Goal: Task Accomplishment & Management: Manage account settings

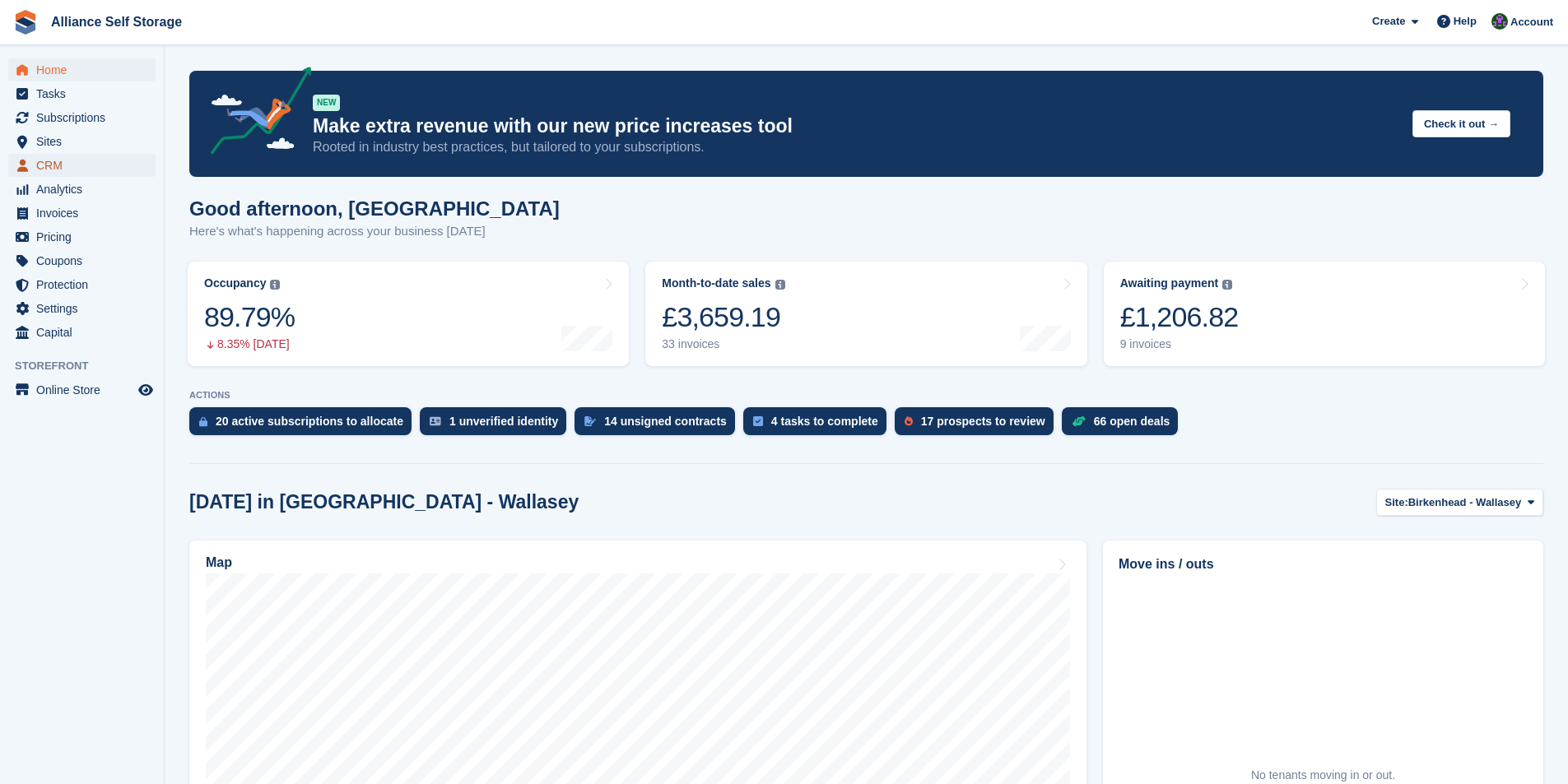
click at [37, 167] on span "CRM" at bounding box center [86, 166] width 99 height 23
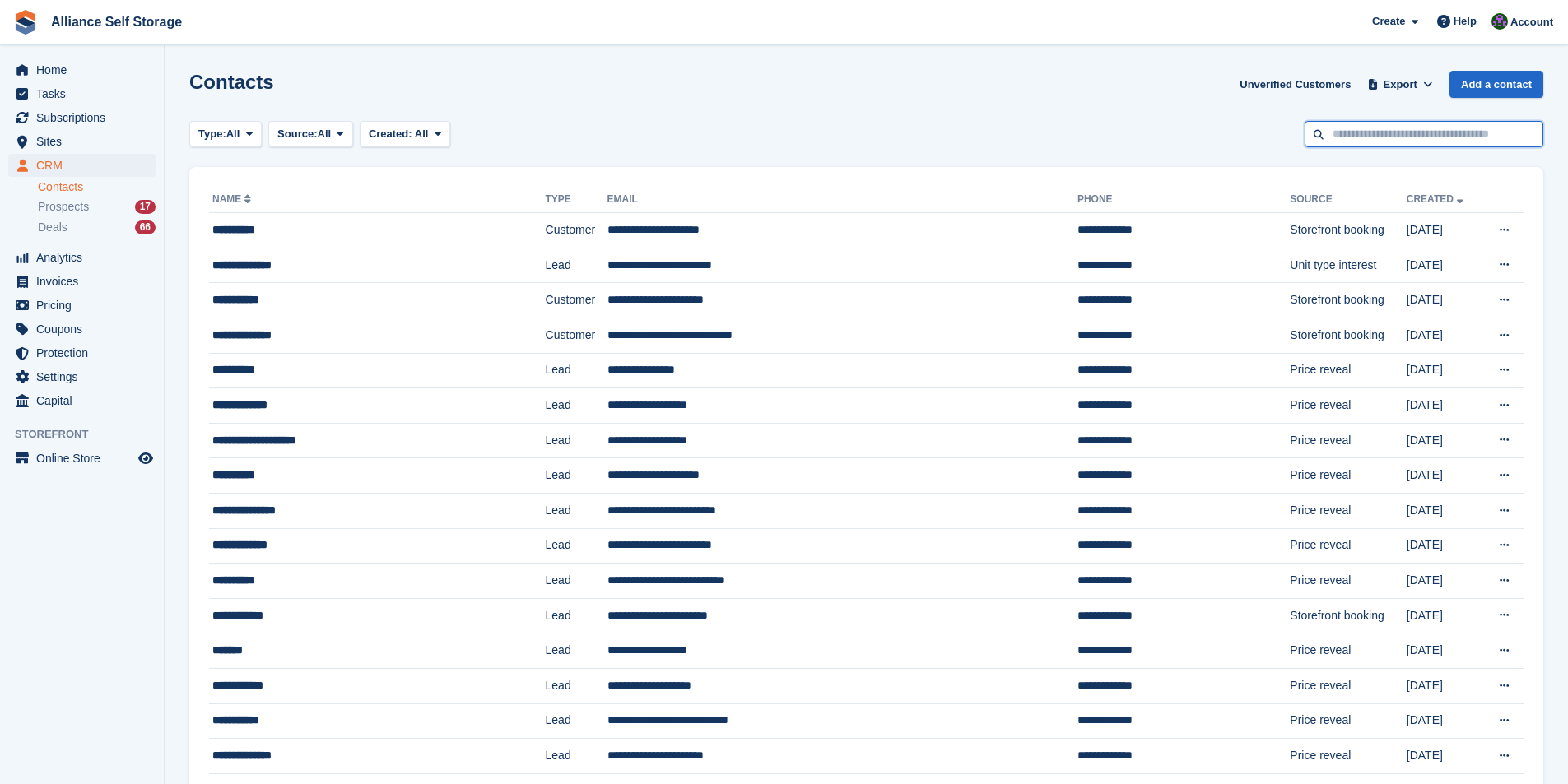
click at [1422, 133] on input "text" at bounding box center [1424, 135] width 239 height 27
click at [44, 74] on span "Home" at bounding box center [86, 70] width 99 height 23
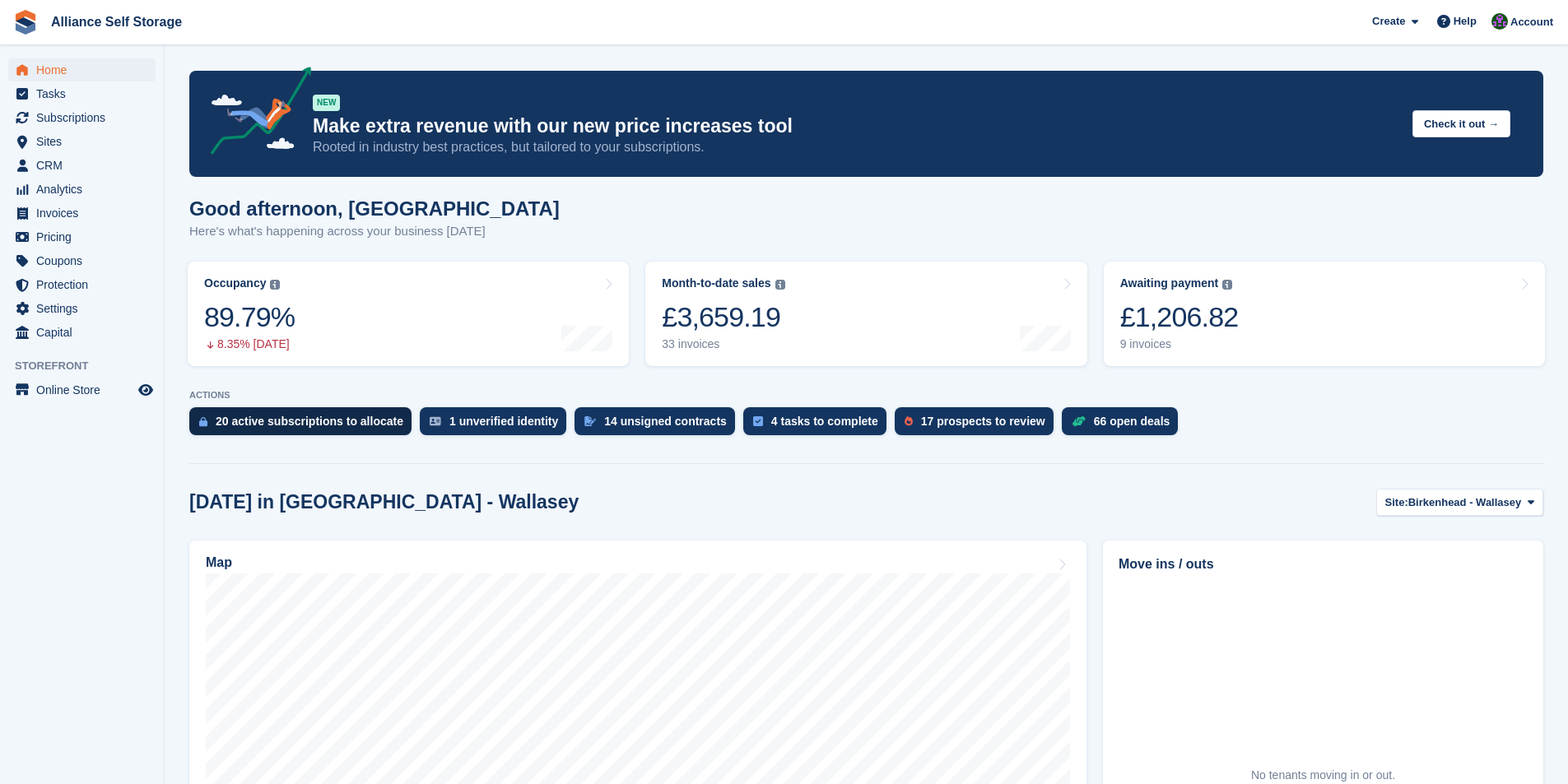
click at [292, 429] on div "20 active subscriptions to allocate" at bounding box center [300, 421] width 222 height 28
click at [29, 166] on span "menu" at bounding box center [22, 166] width 20 height 20
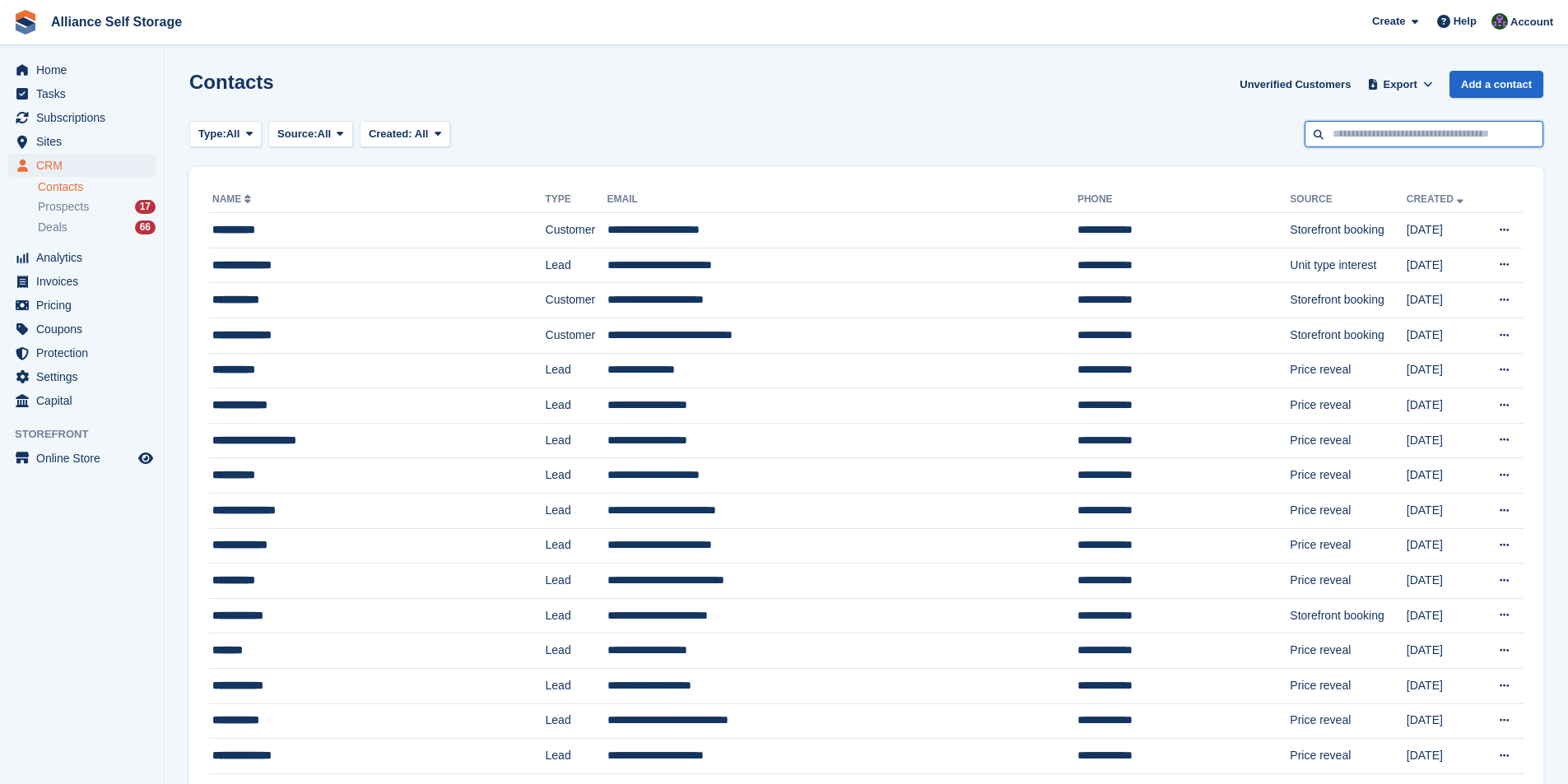
click at [1367, 145] on input "text" at bounding box center [1424, 135] width 239 height 27
type input "******"
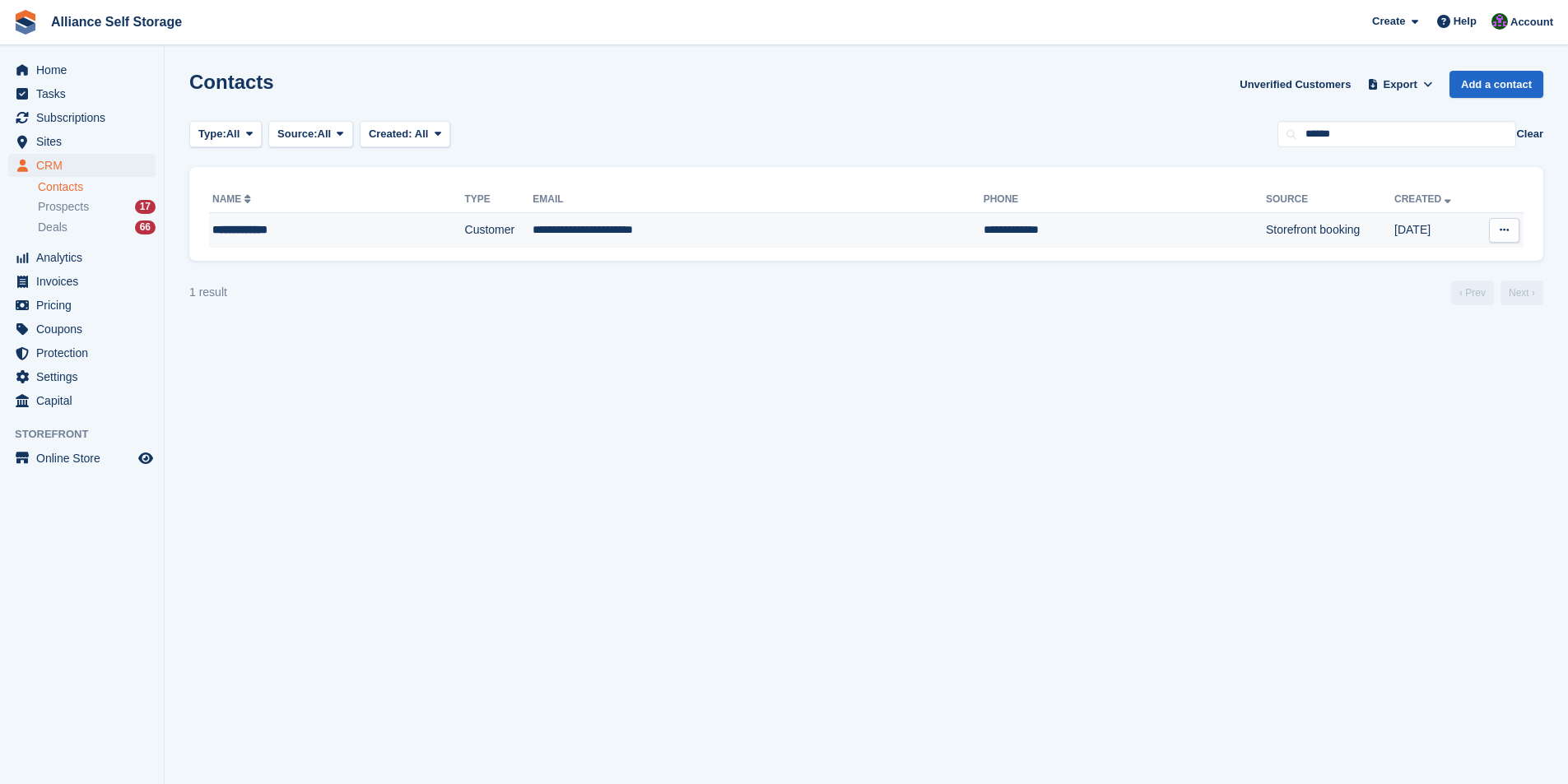
click at [220, 226] on div "**********" at bounding box center [304, 229] width 185 height 17
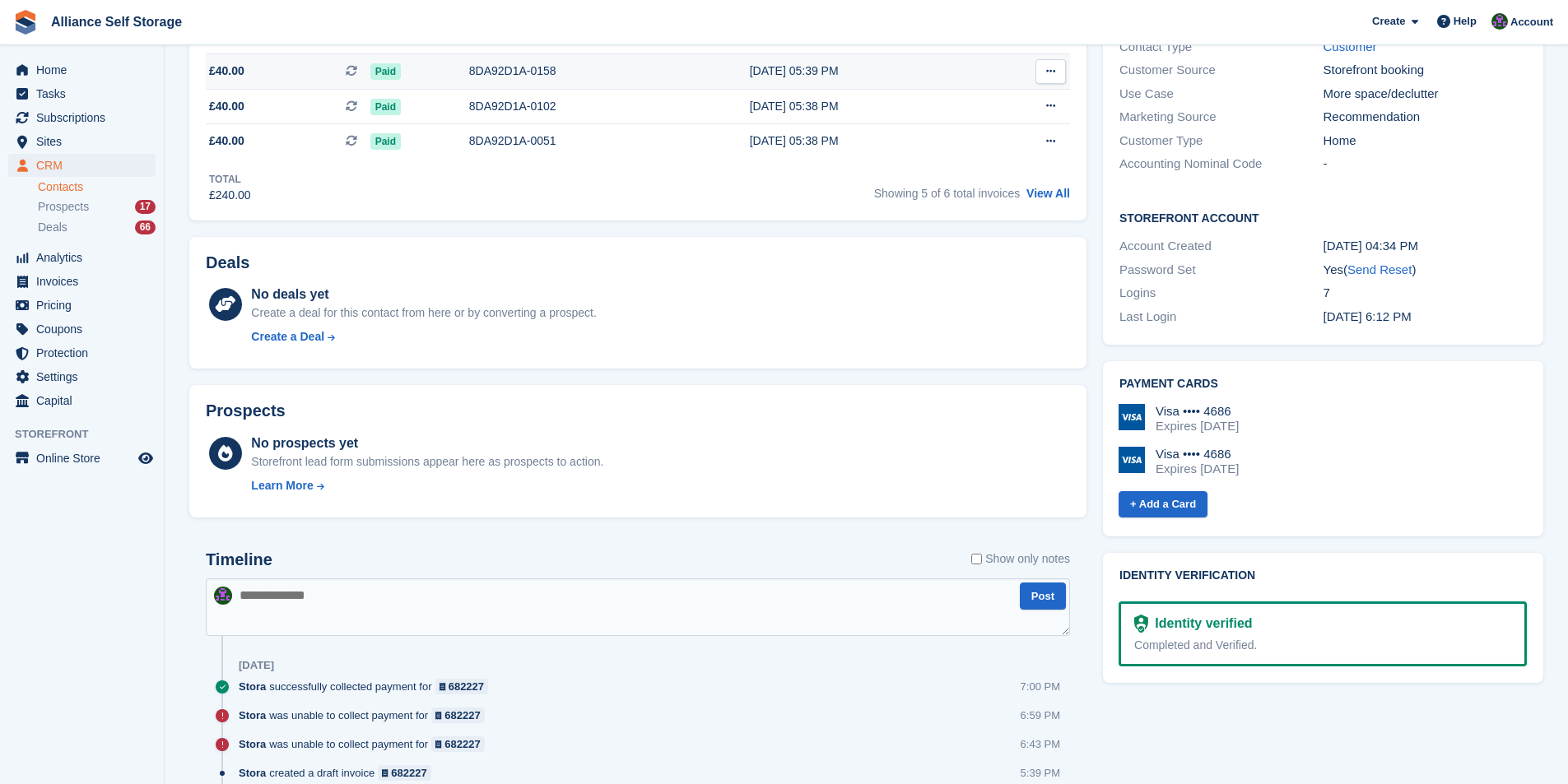
scroll to position [494, 0]
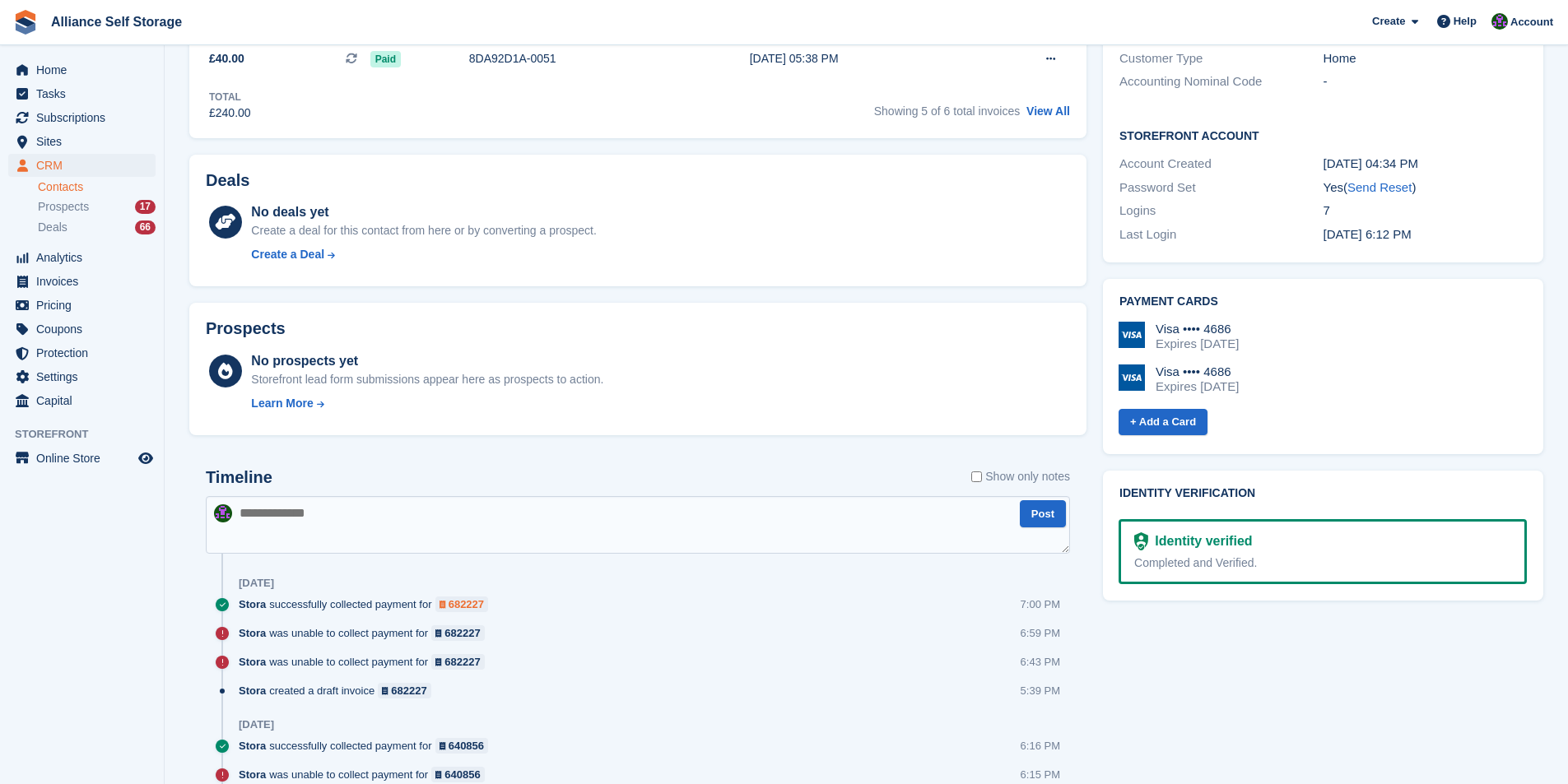
click at [455, 600] on div "682227" at bounding box center [466, 604] width 36 height 16
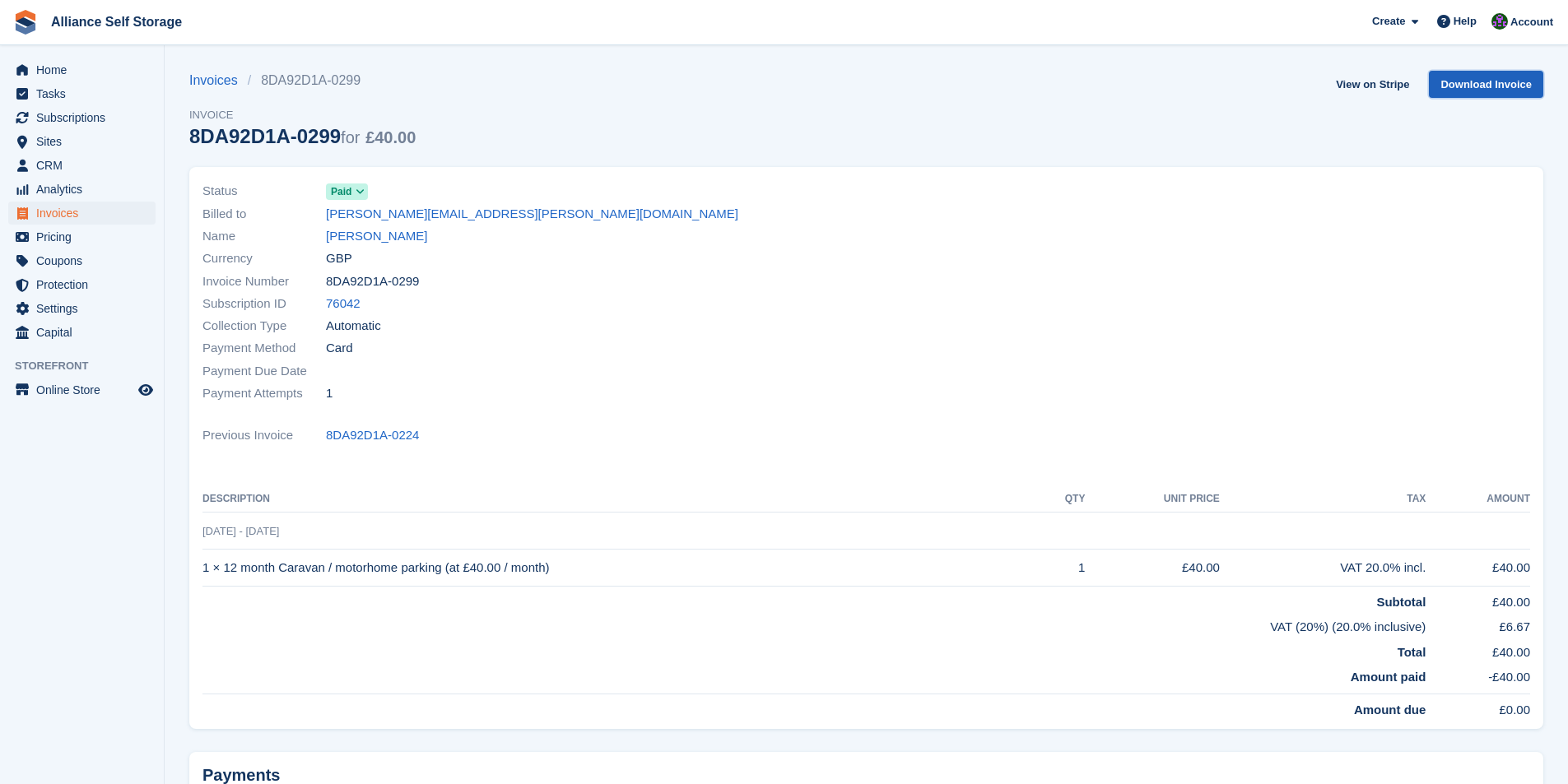
click at [1446, 75] on link "Download Invoice" at bounding box center [1486, 84] width 114 height 27
click at [59, 74] on span "Home" at bounding box center [86, 70] width 99 height 23
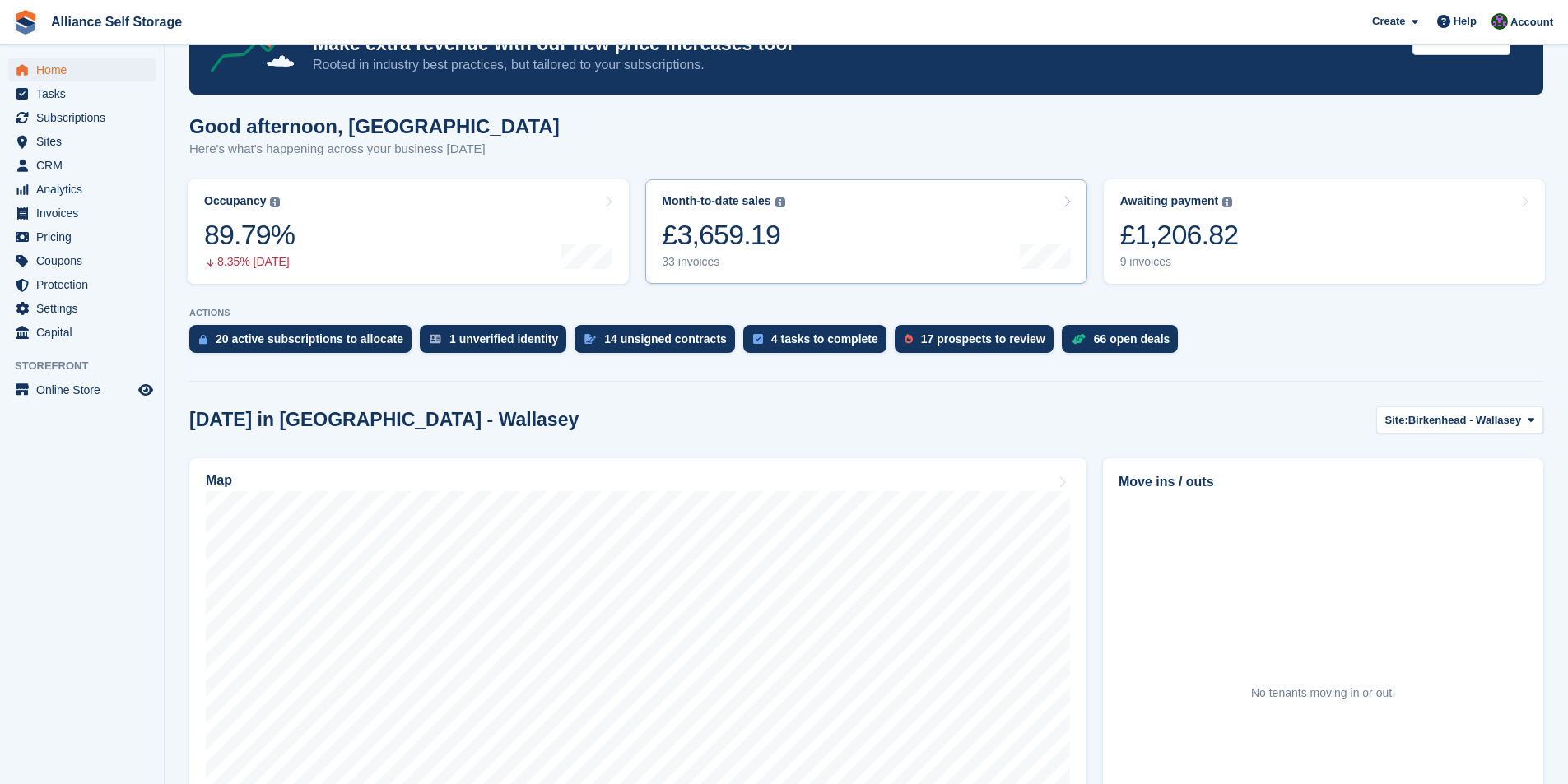
scroll to position [371, 0]
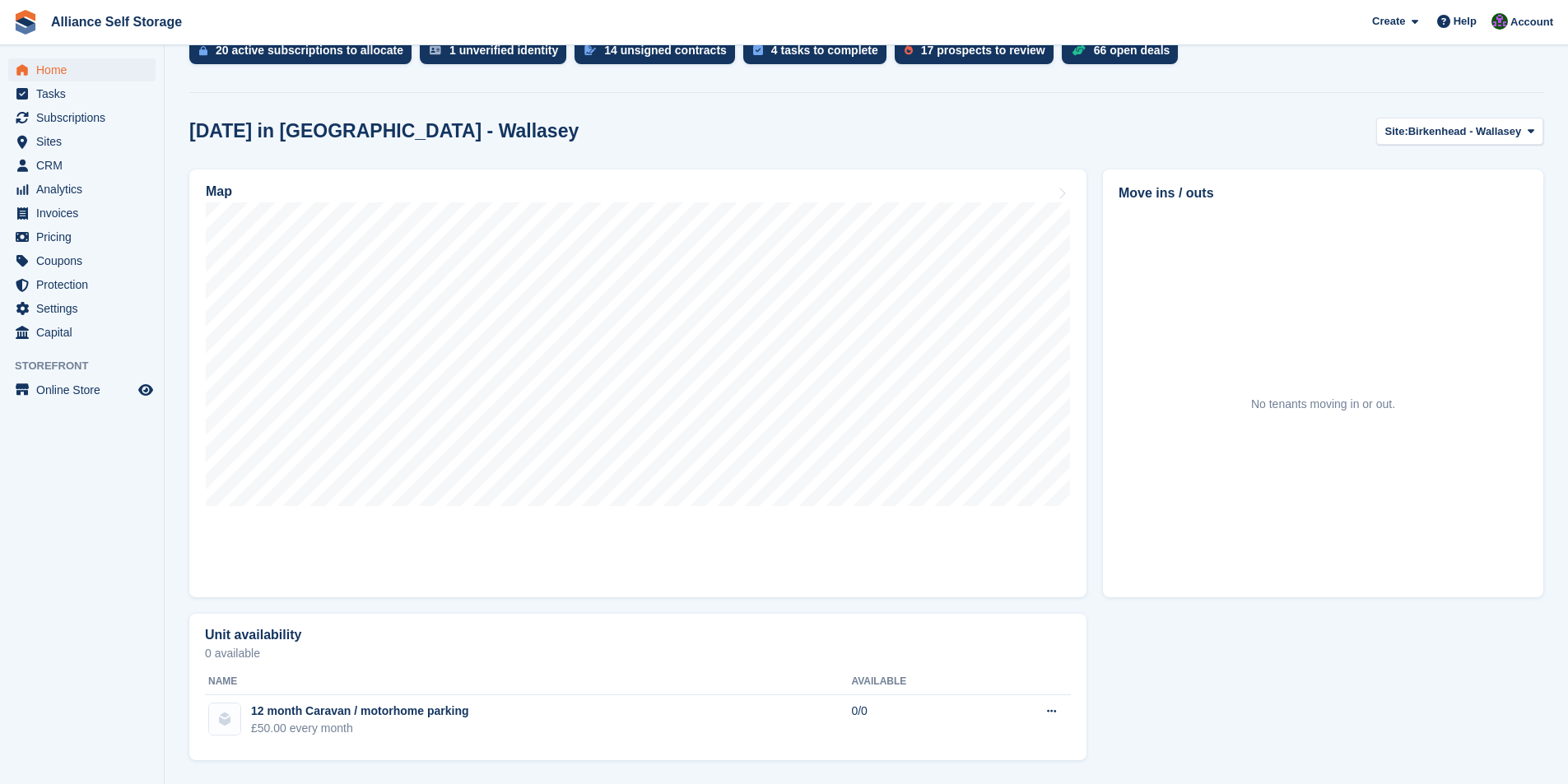
click at [26, 510] on aside "Home Tasks Subscriptions Subscriptions Subscriptions Contracts Price increases …" at bounding box center [82, 396] width 164 height 702
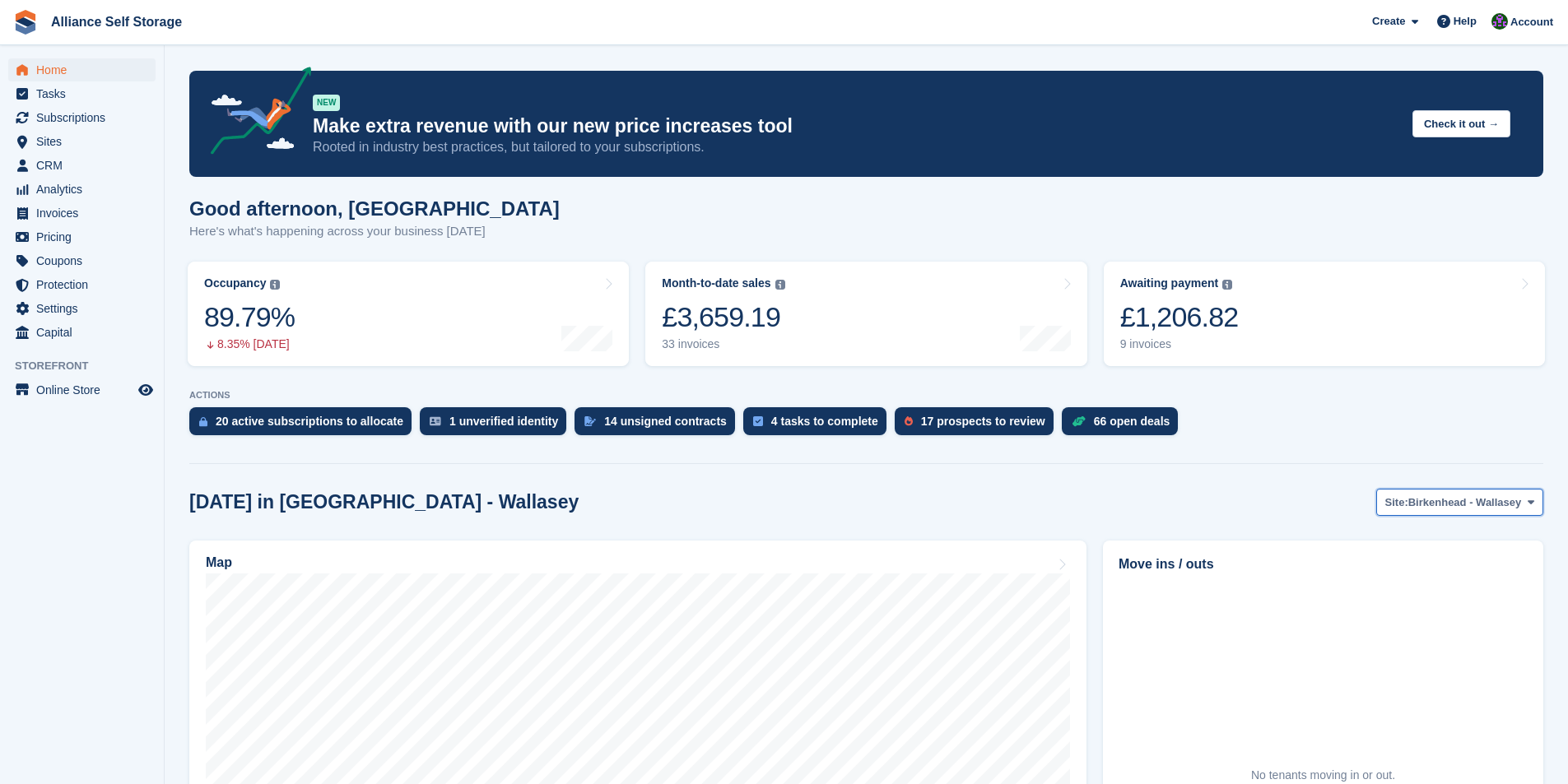
click at [1460, 514] on button "Site: Birkenhead - Wallasey" at bounding box center [1459, 502] width 167 height 27
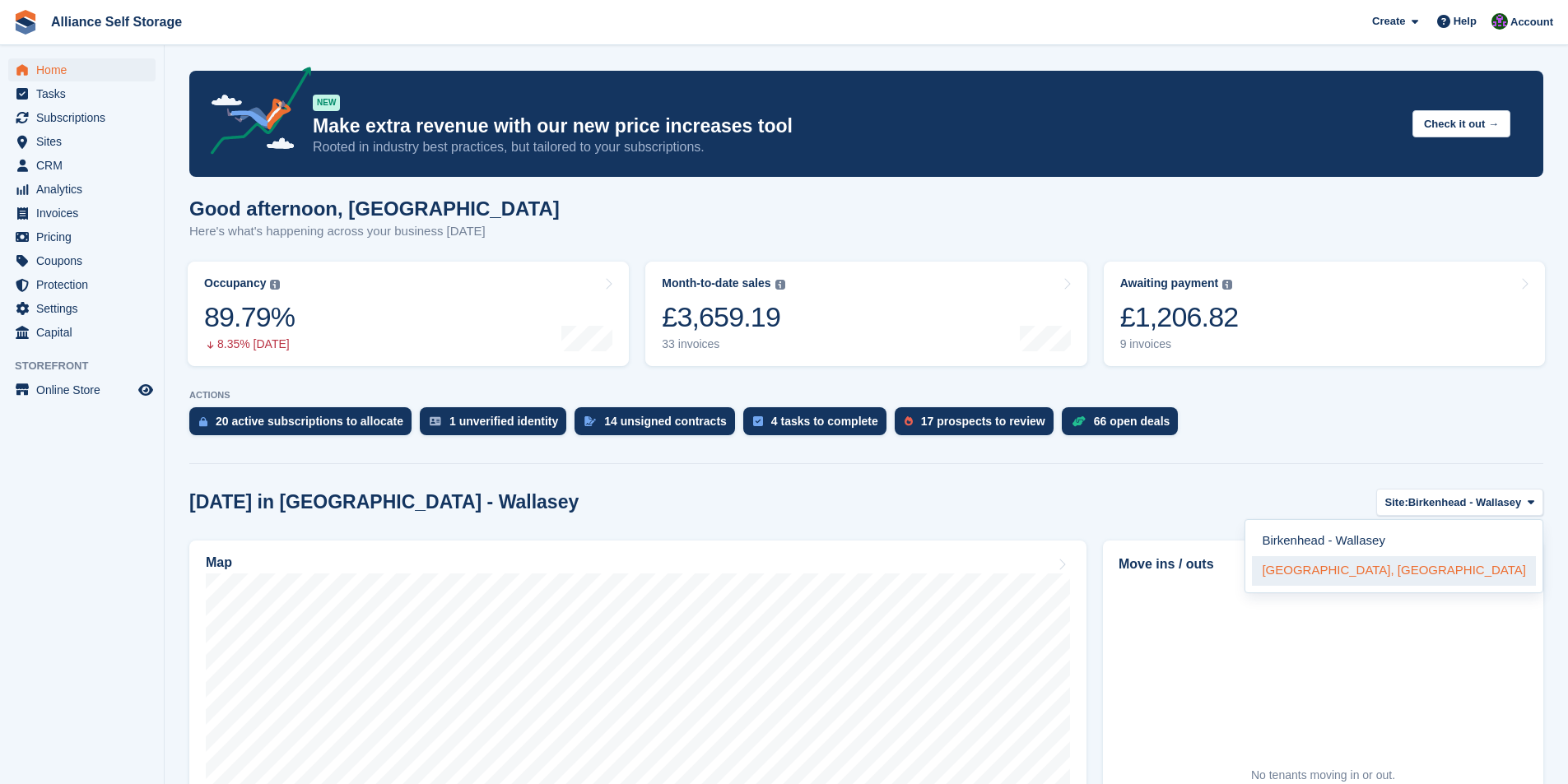
click at [1452, 575] on link "[GEOGRAPHIC_DATA], [GEOGRAPHIC_DATA]" at bounding box center [1394, 570] width 284 height 29
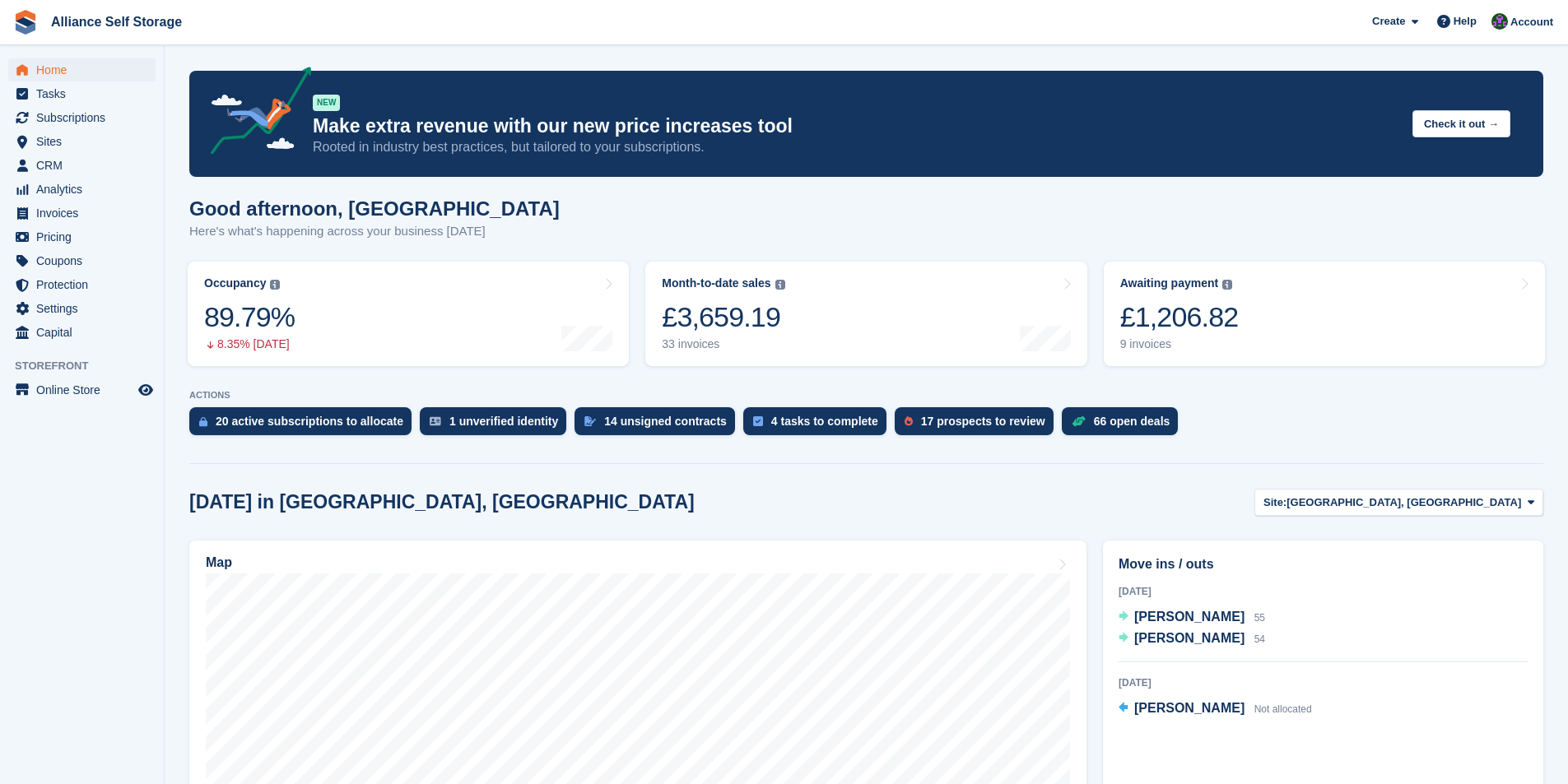
scroll to position [165, 0]
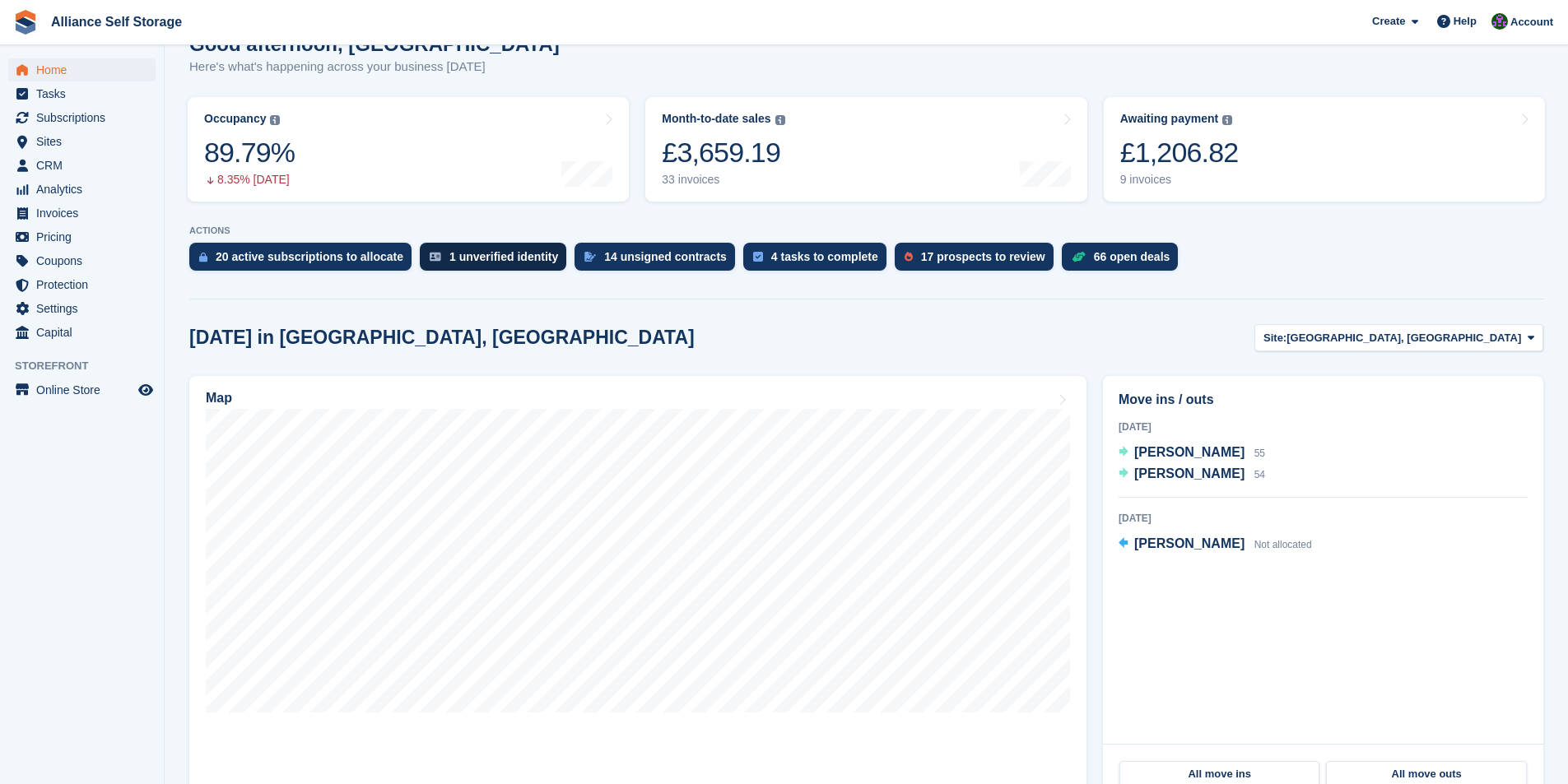
click at [527, 266] on div "1 unverified identity" at bounding box center [493, 256] width 146 height 28
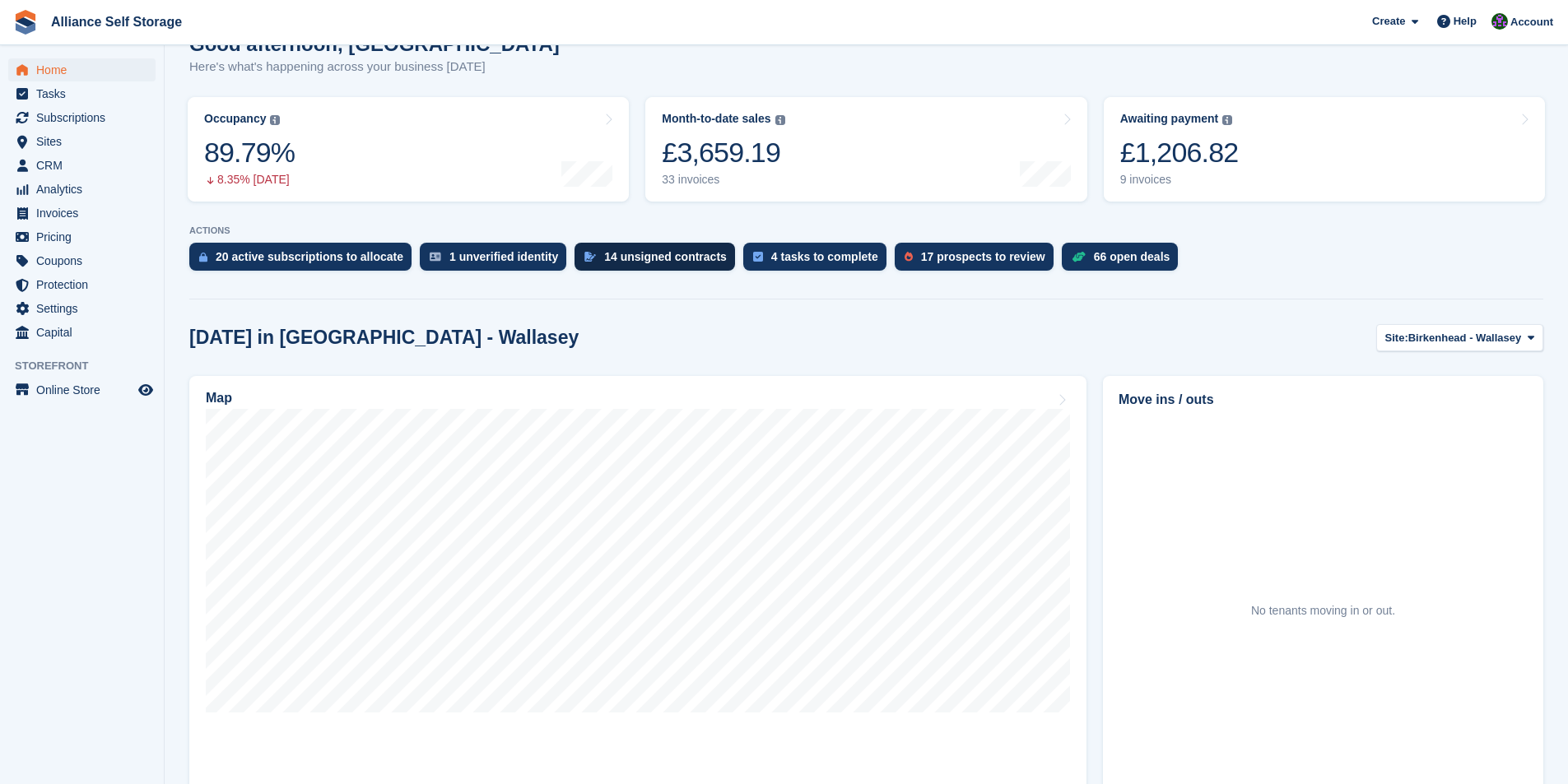
click at [604, 263] on div "14 unsigned contracts" at bounding box center [666, 257] width 123 height 13
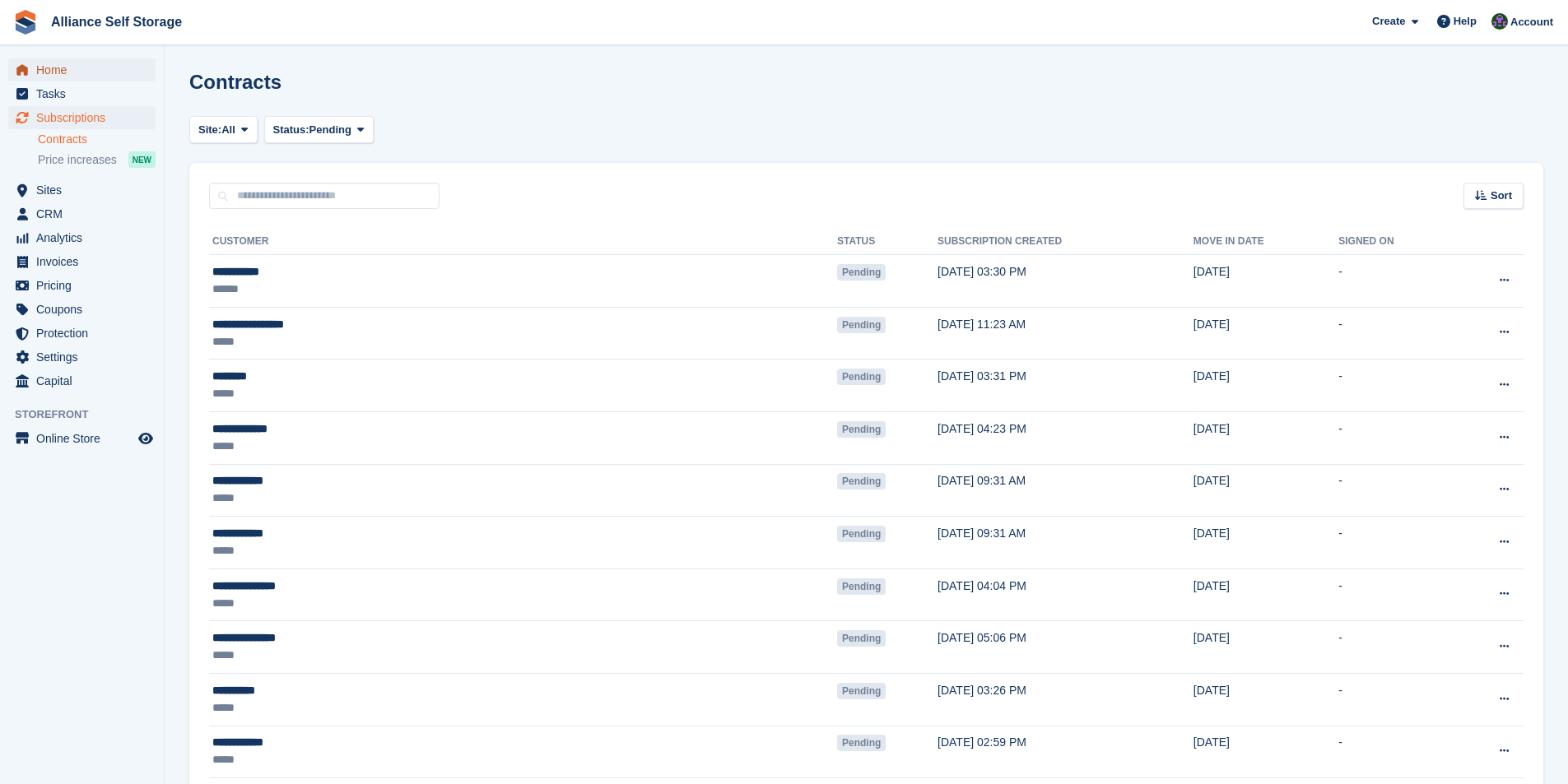
click at [62, 69] on span "Home" at bounding box center [86, 70] width 99 height 23
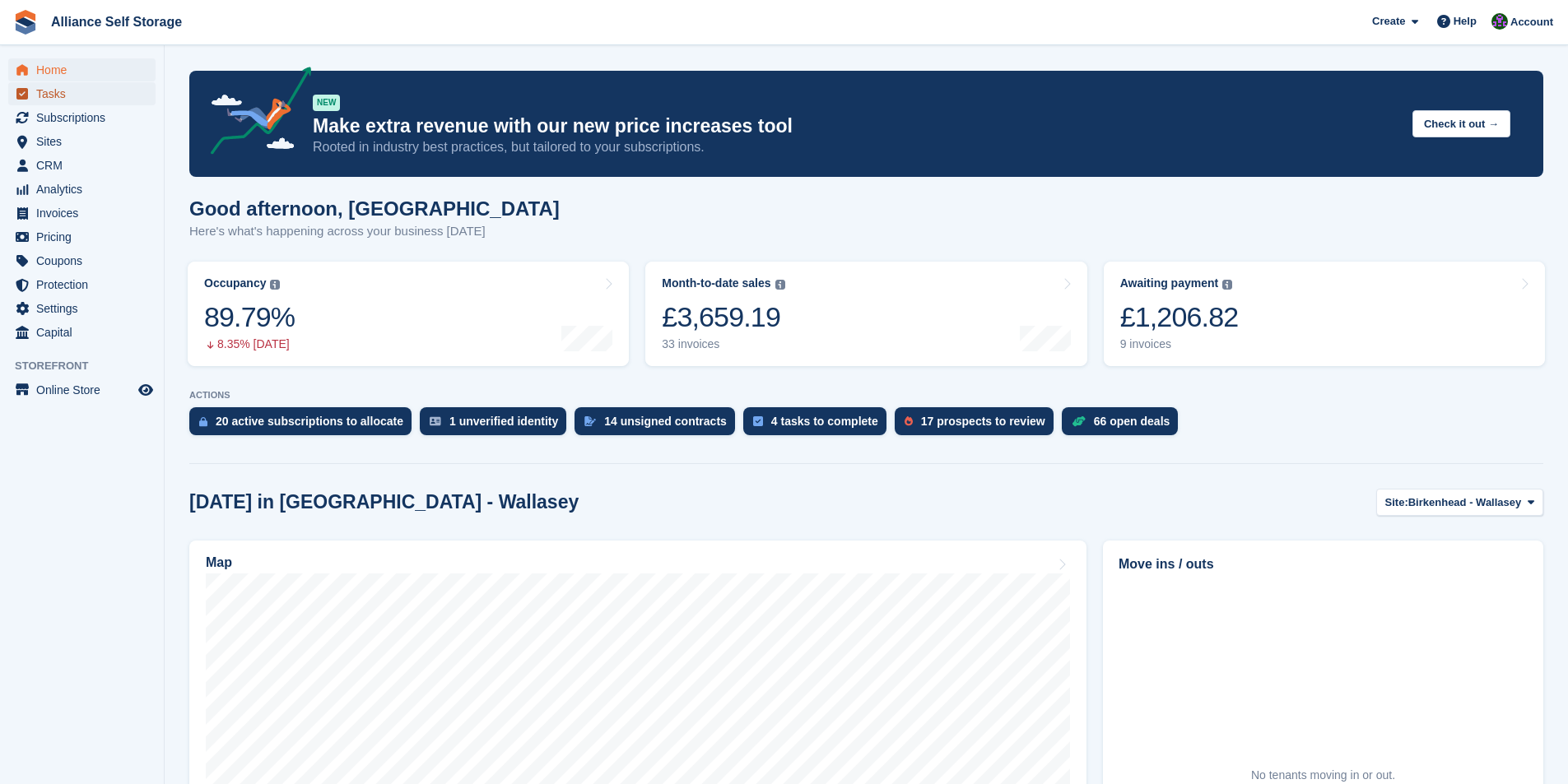
click at [79, 95] on span "Tasks" at bounding box center [86, 94] width 99 height 23
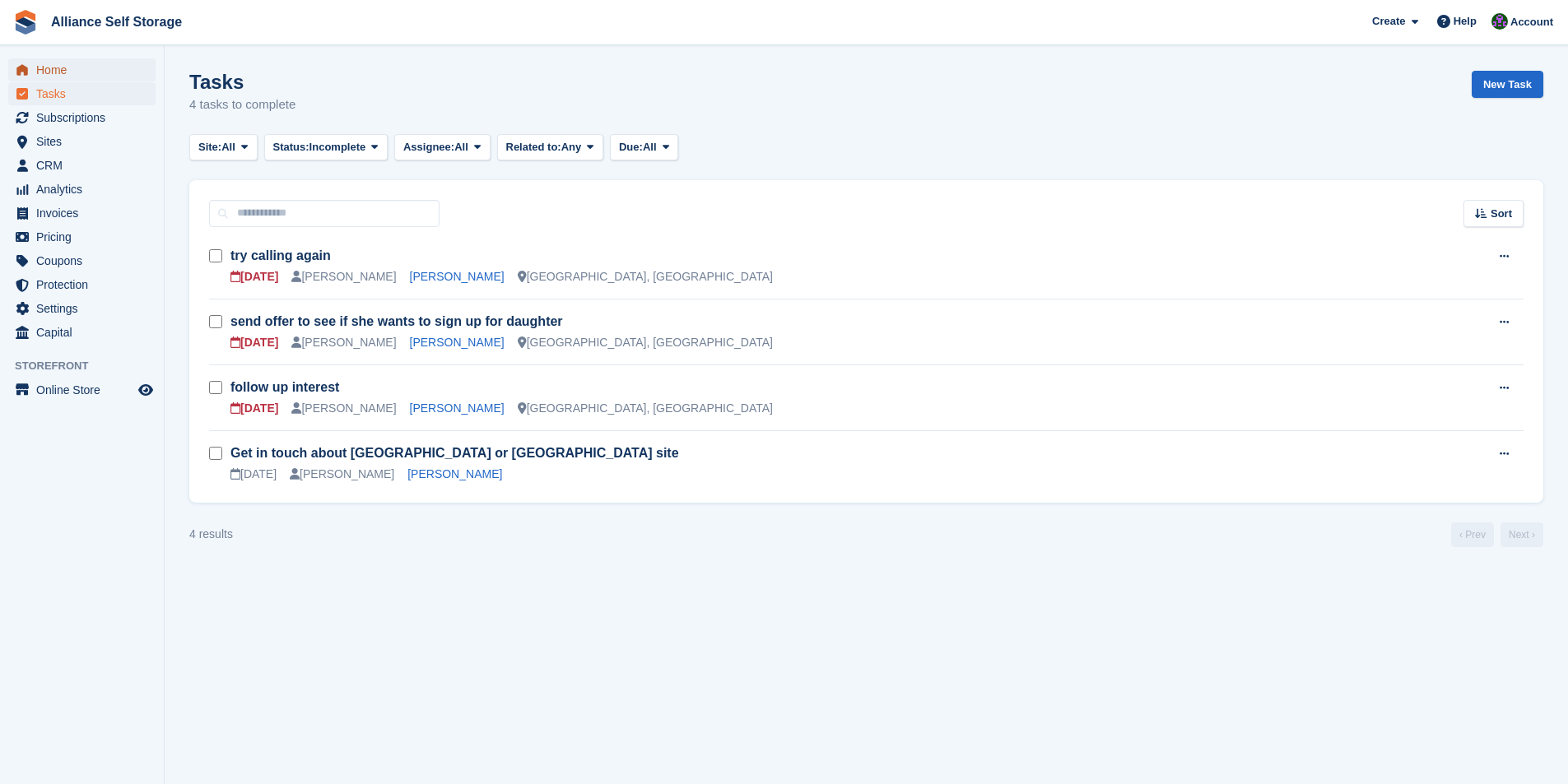
drag, startPoint x: 0, startPoint y: 0, endPoint x: 83, endPoint y: 71, distance: 109.2
click at [83, 71] on span "Home" at bounding box center [86, 70] width 99 height 23
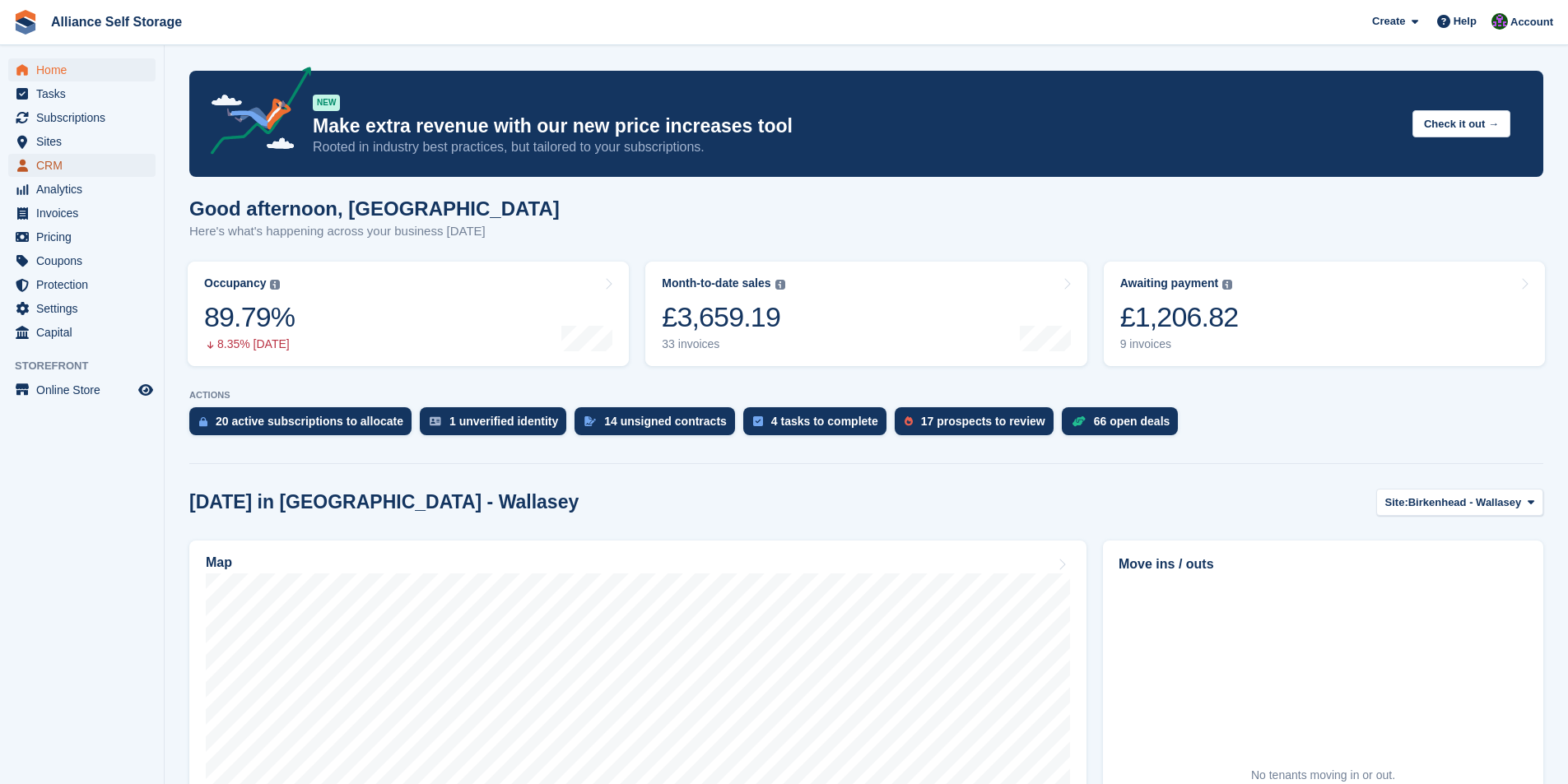
click at [38, 164] on span "CRM" at bounding box center [86, 166] width 99 height 23
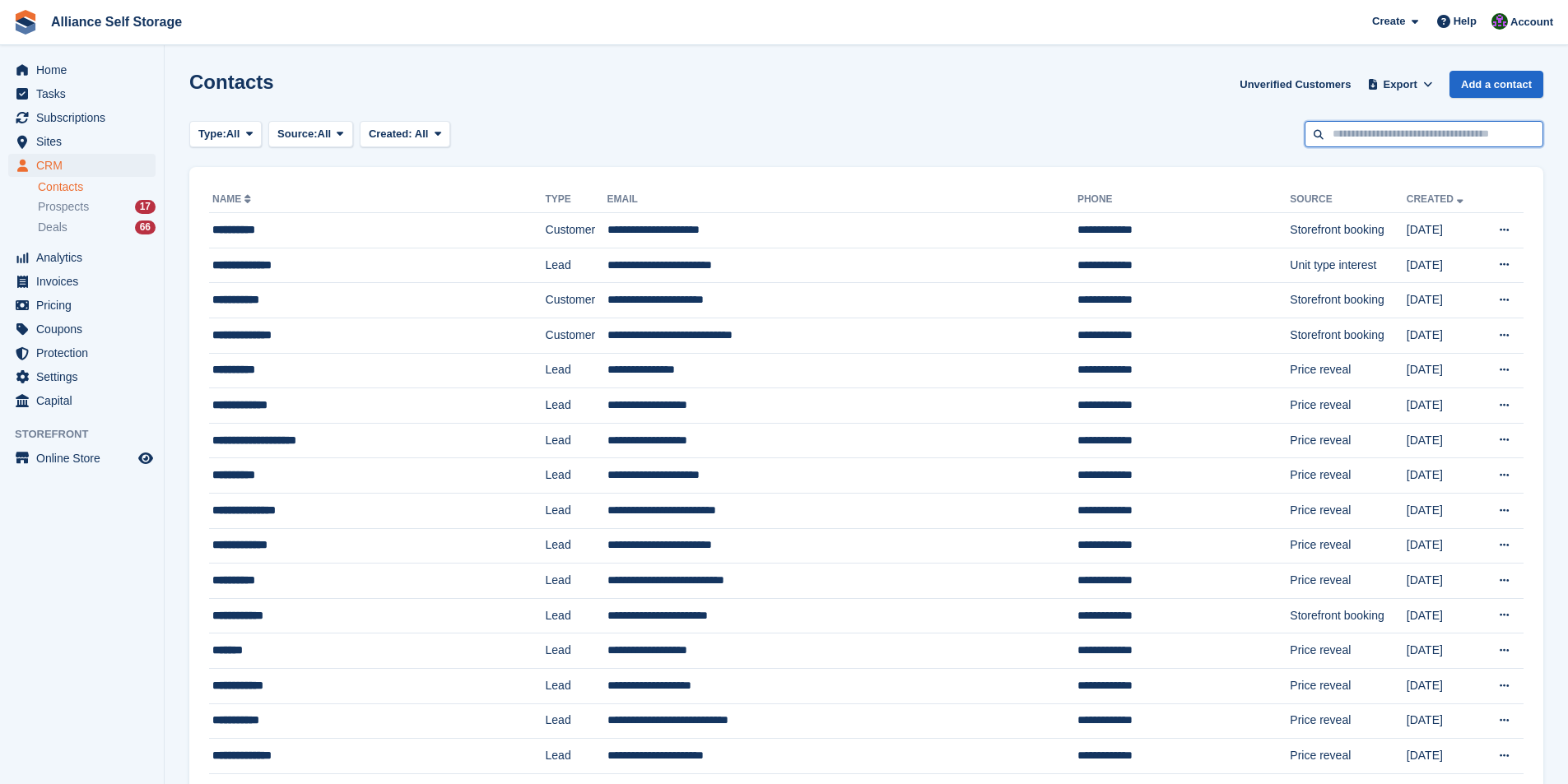
click at [1380, 135] on input "text" at bounding box center [1424, 135] width 239 height 27
type input "****"
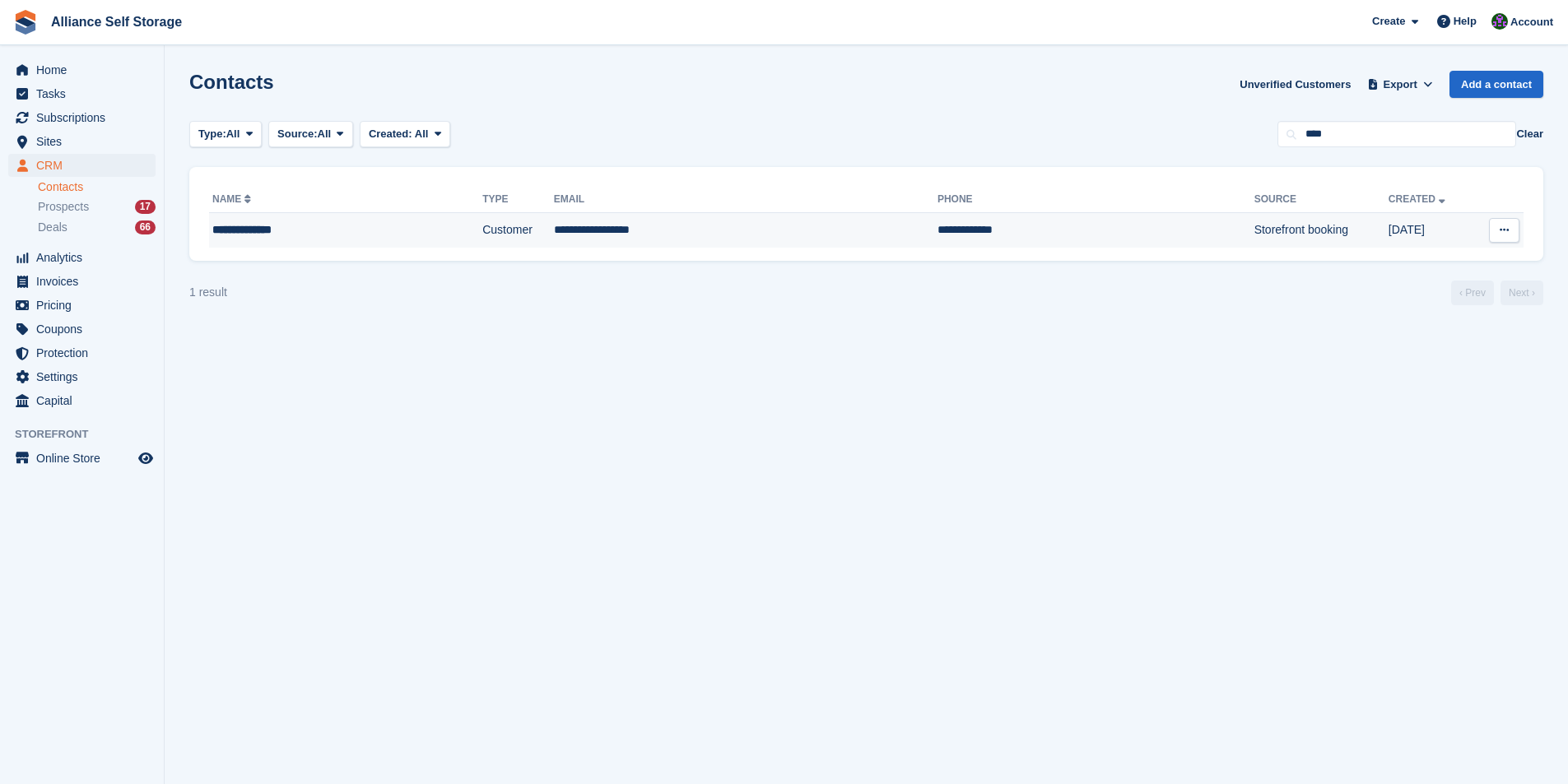
click at [237, 222] on div "**********" at bounding box center [306, 229] width 188 height 17
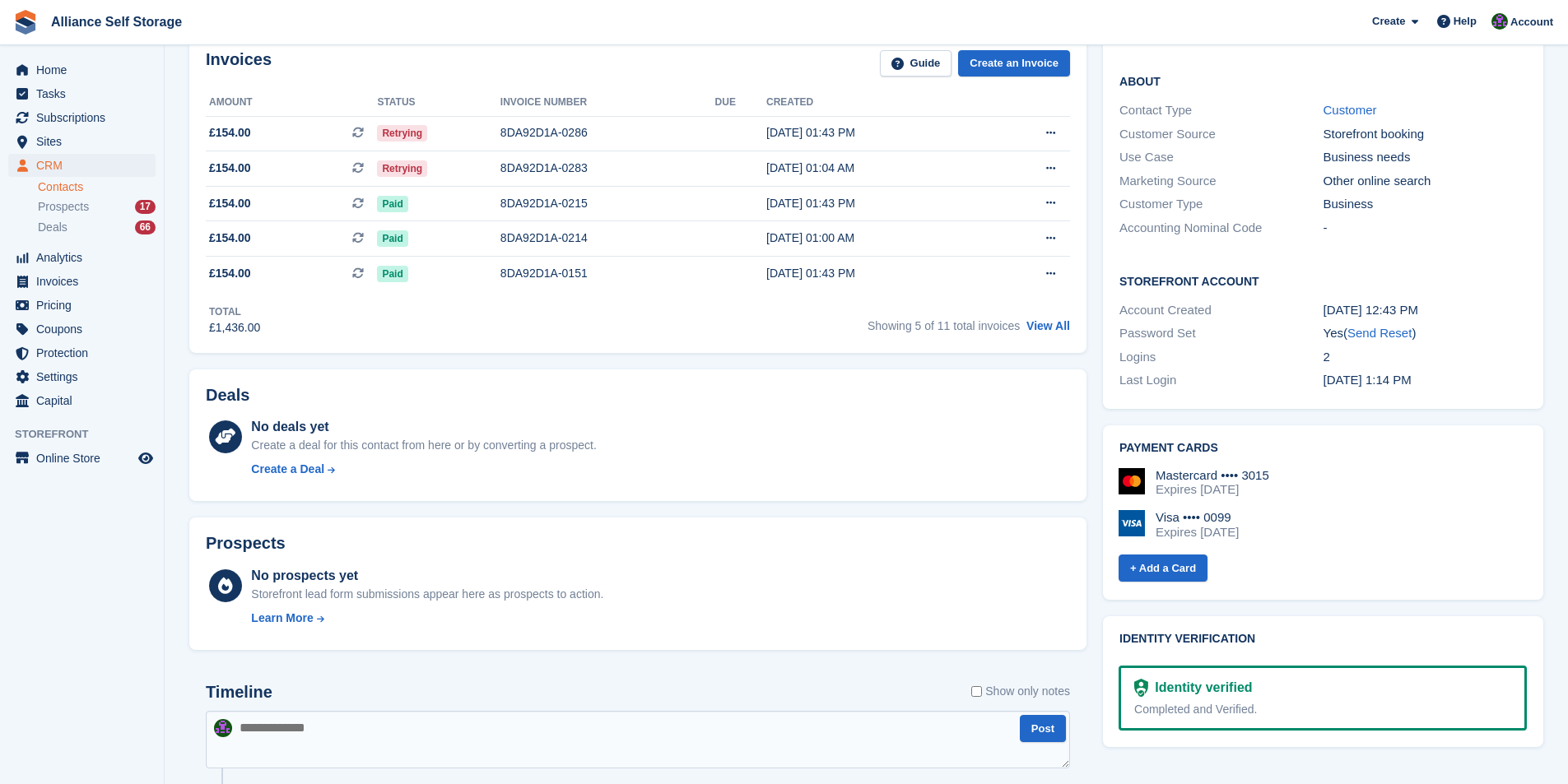
scroll to position [247, 0]
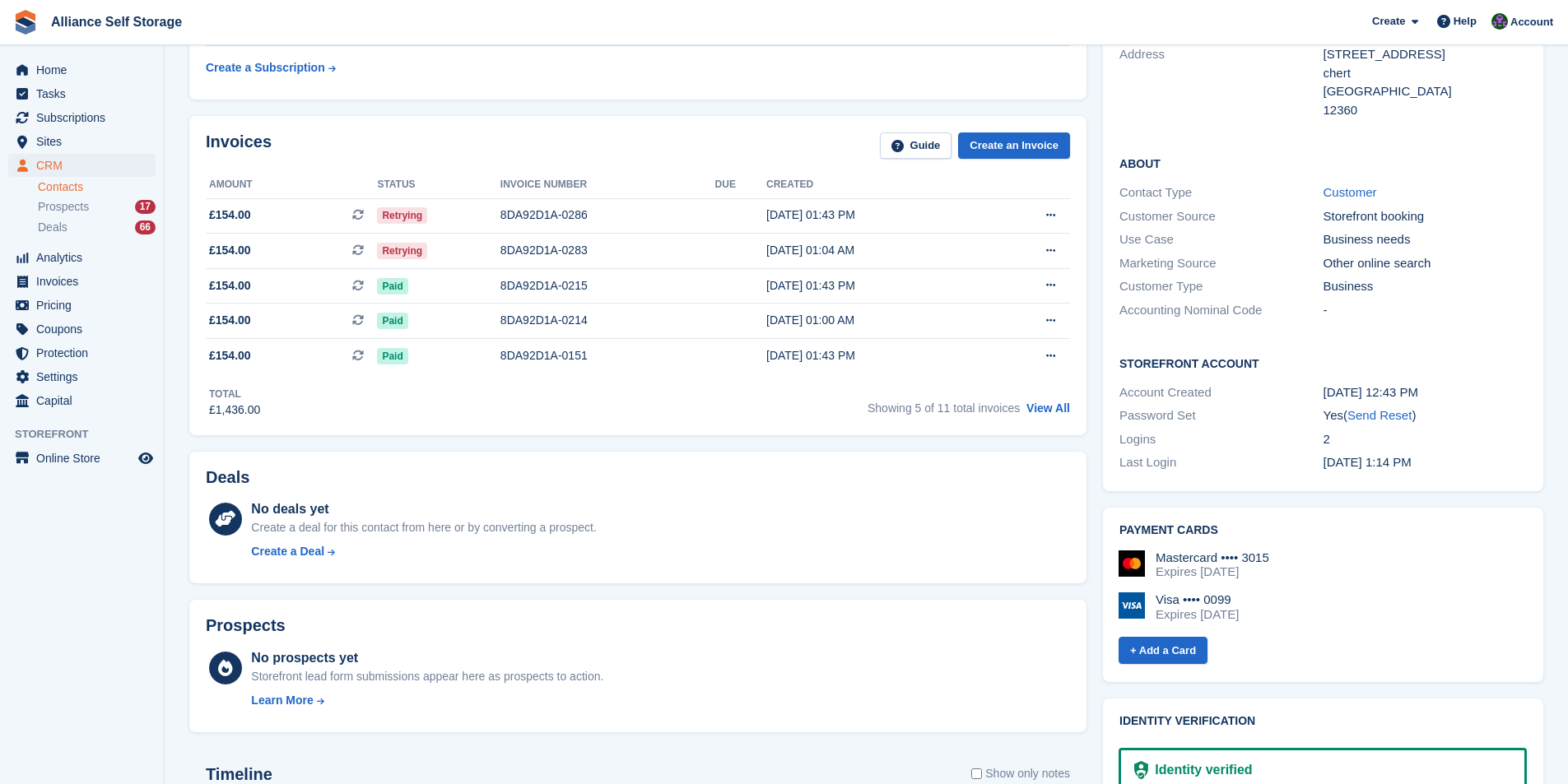
click at [1136, 551] on img at bounding box center [1132, 564] width 27 height 27
click at [1192, 592] on div "Visa •••• 0099" at bounding box center [1196, 600] width 83 height 15
click at [1130, 592] on img at bounding box center [1132, 606] width 27 height 27
click at [1239, 607] on div "Expires May 2030" at bounding box center [1196, 614] width 83 height 15
click at [1229, 564] on div "Expires April 2028" at bounding box center [1211, 571] width 113 height 15
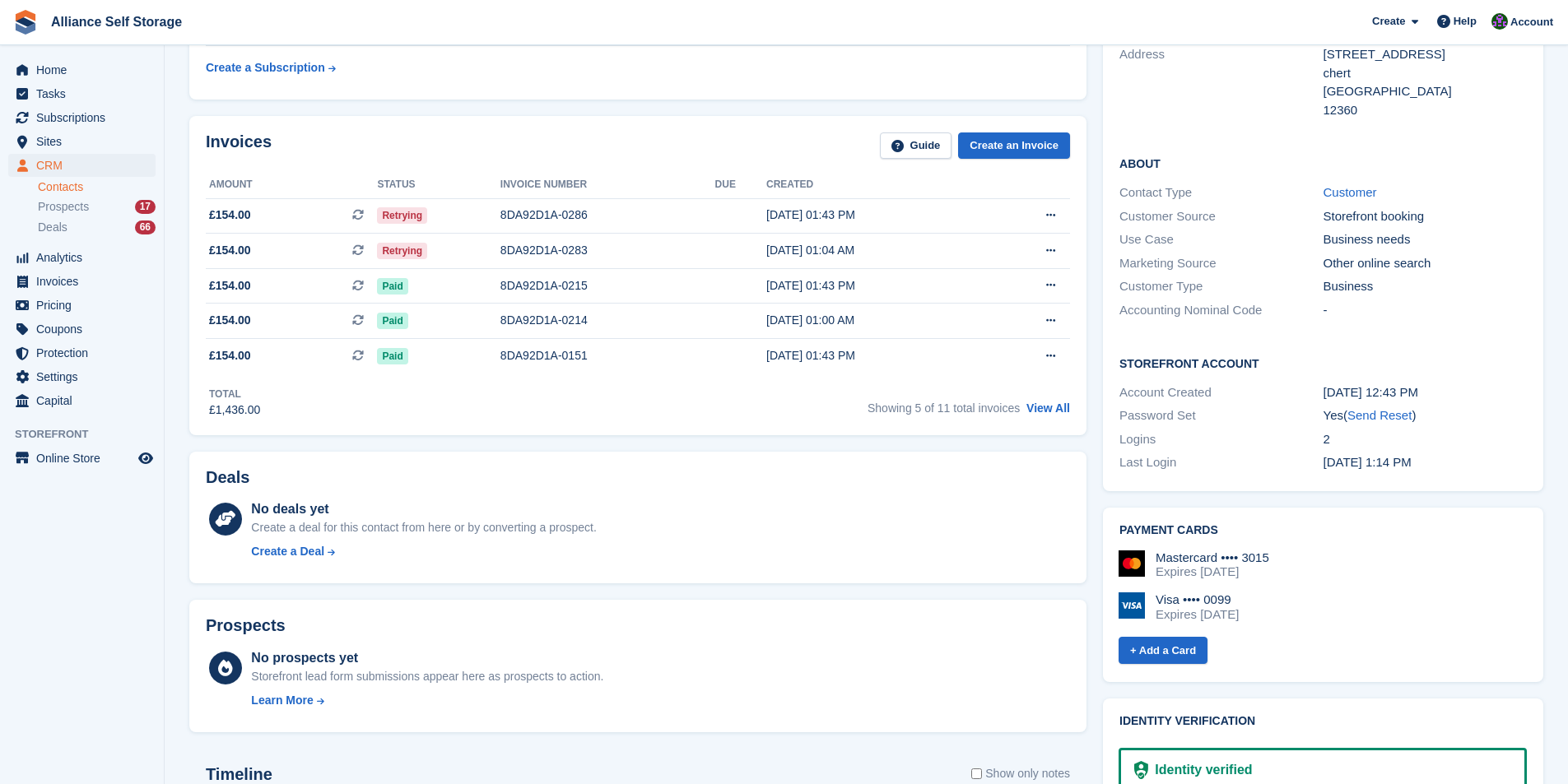
click at [1237, 607] on div "Expires May 2030" at bounding box center [1196, 614] width 83 height 15
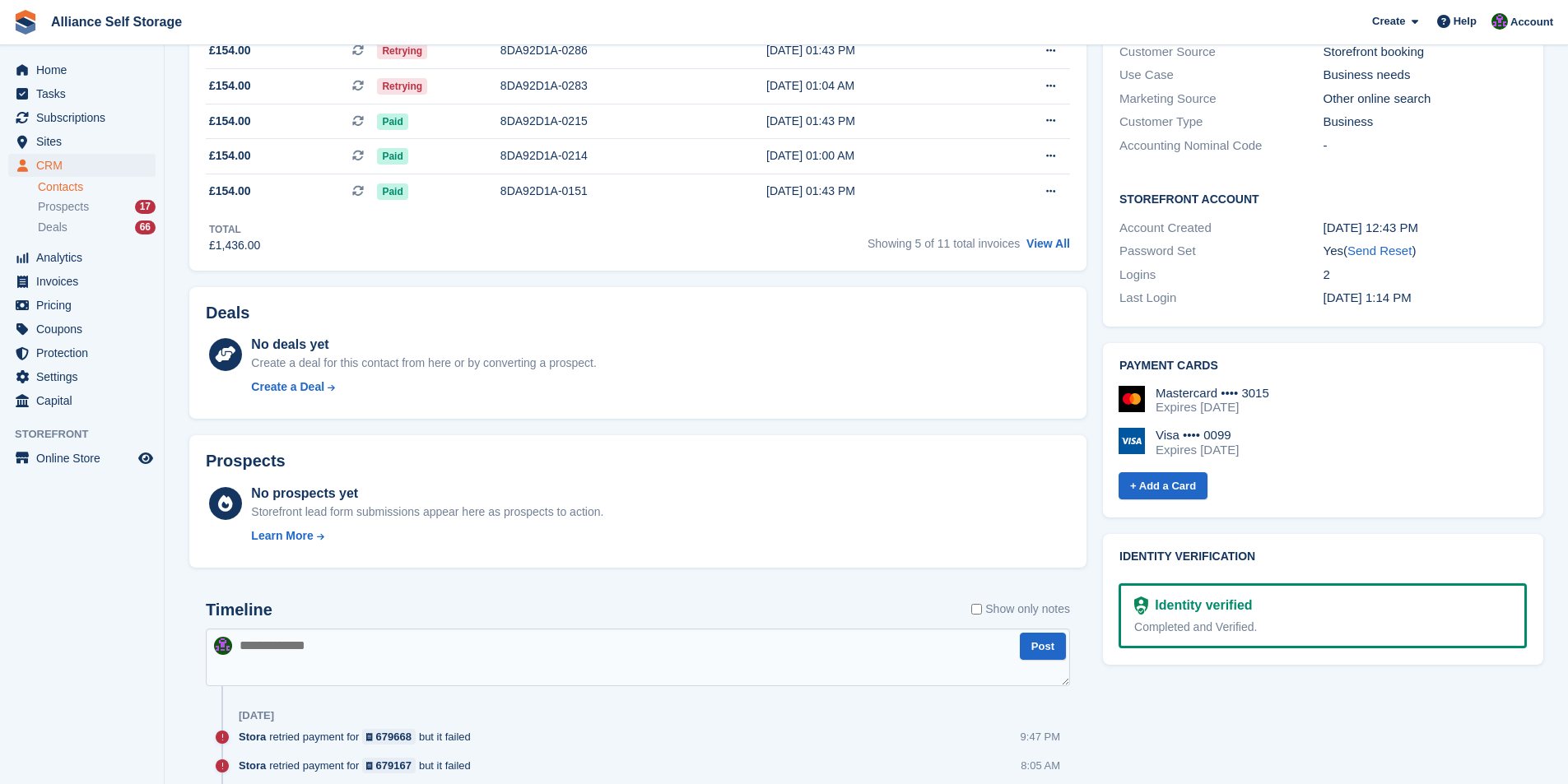
scroll to position [329, 0]
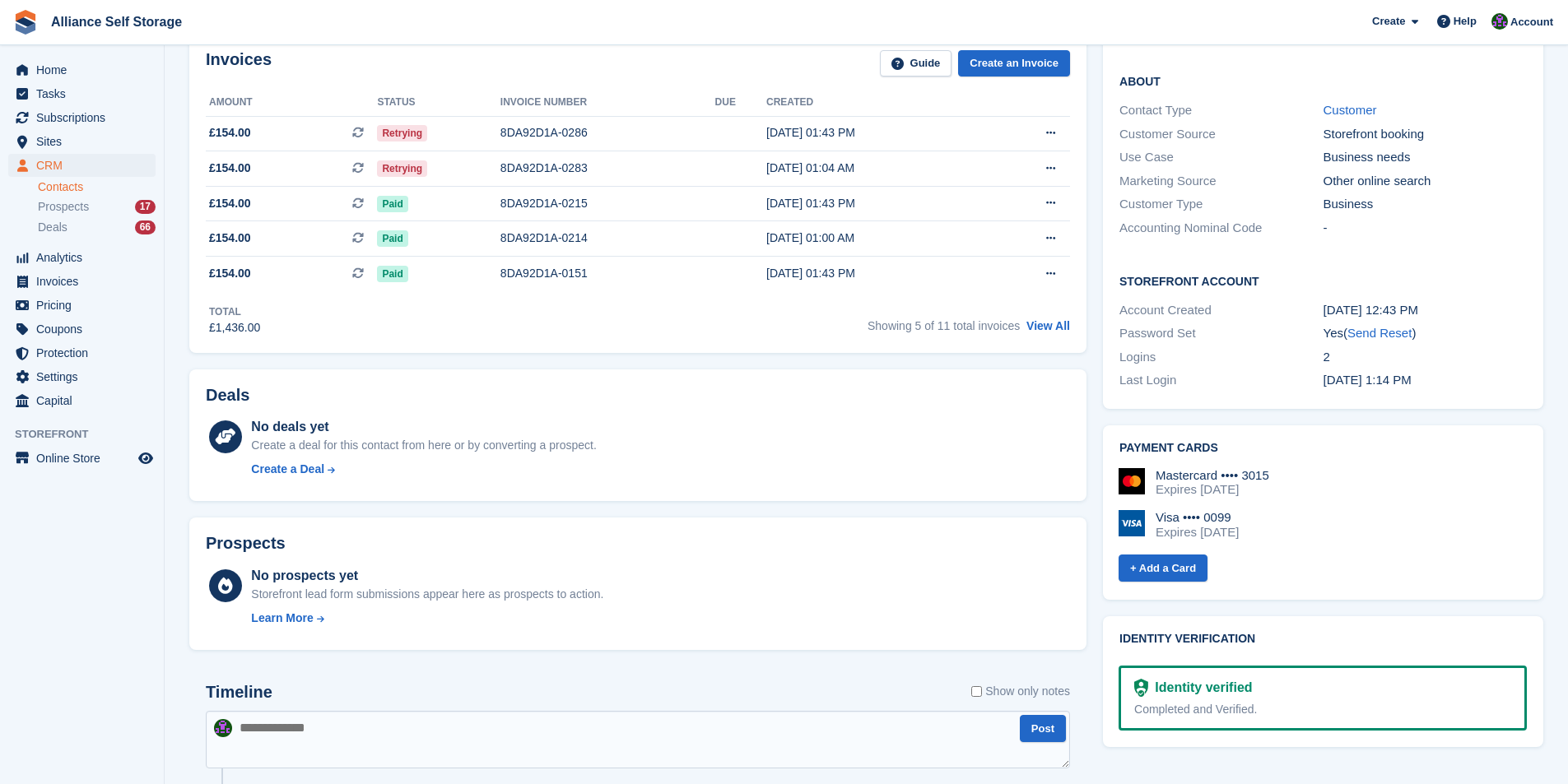
drag, startPoint x: 1220, startPoint y: 507, endPoint x: 1143, endPoint y: 463, distance: 88.7
click at [1143, 468] on div "Mastercard •••• 3015 Expires April 2028 Visa •••• 0099 Expires May 2030" at bounding box center [1323, 510] width 408 height 85
click at [1317, 455] on div "Mastercard •••• 3015 Expires April 2028 Visa •••• 0099 Expires May 2030 + Add a…" at bounding box center [1321, 519] width 412 height 129
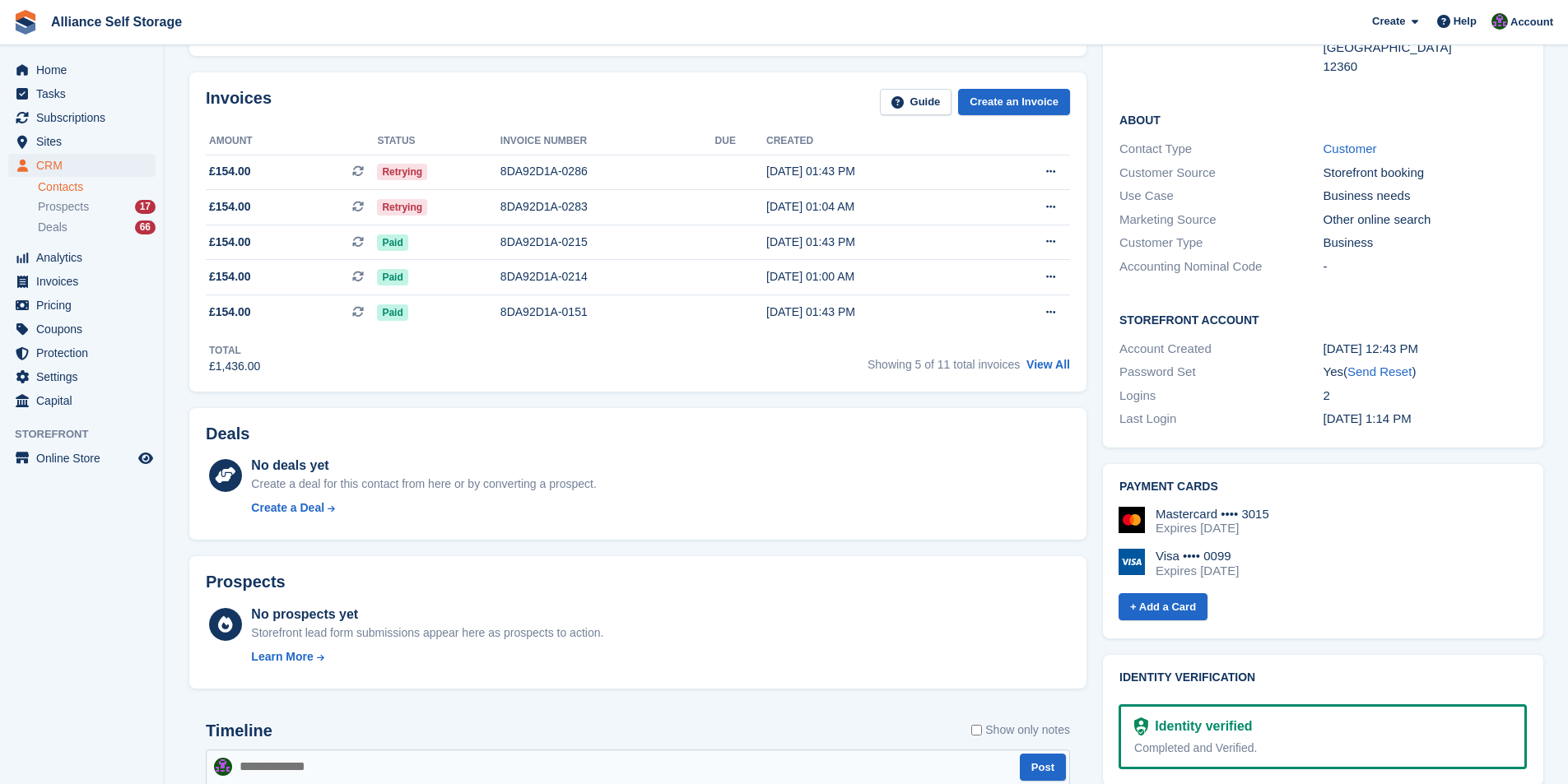
scroll to position [208, 0]
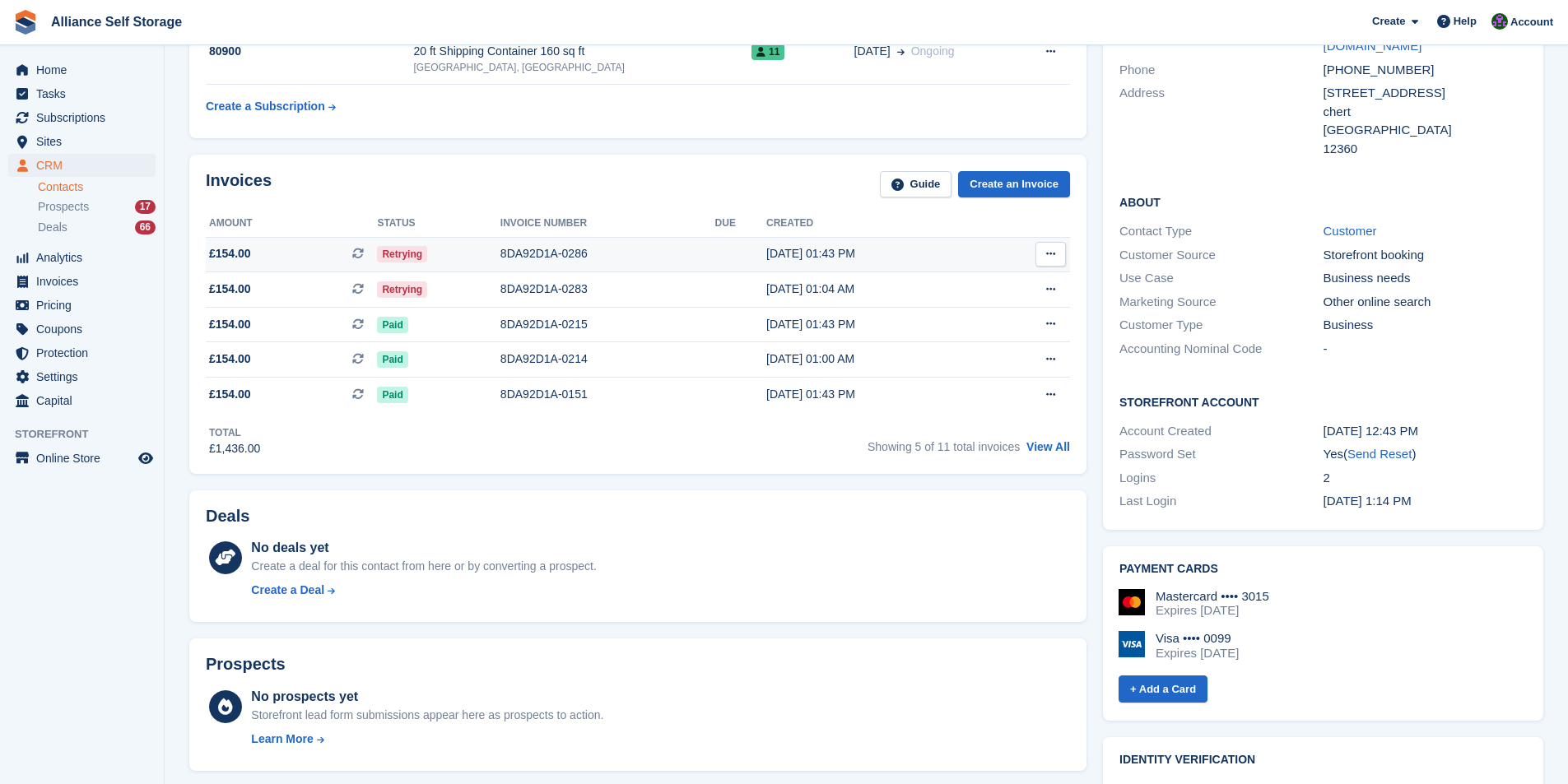
click at [1053, 263] on button at bounding box center [1051, 254] width 30 height 25
click at [413, 252] on span "Retrying" at bounding box center [402, 254] width 50 height 16
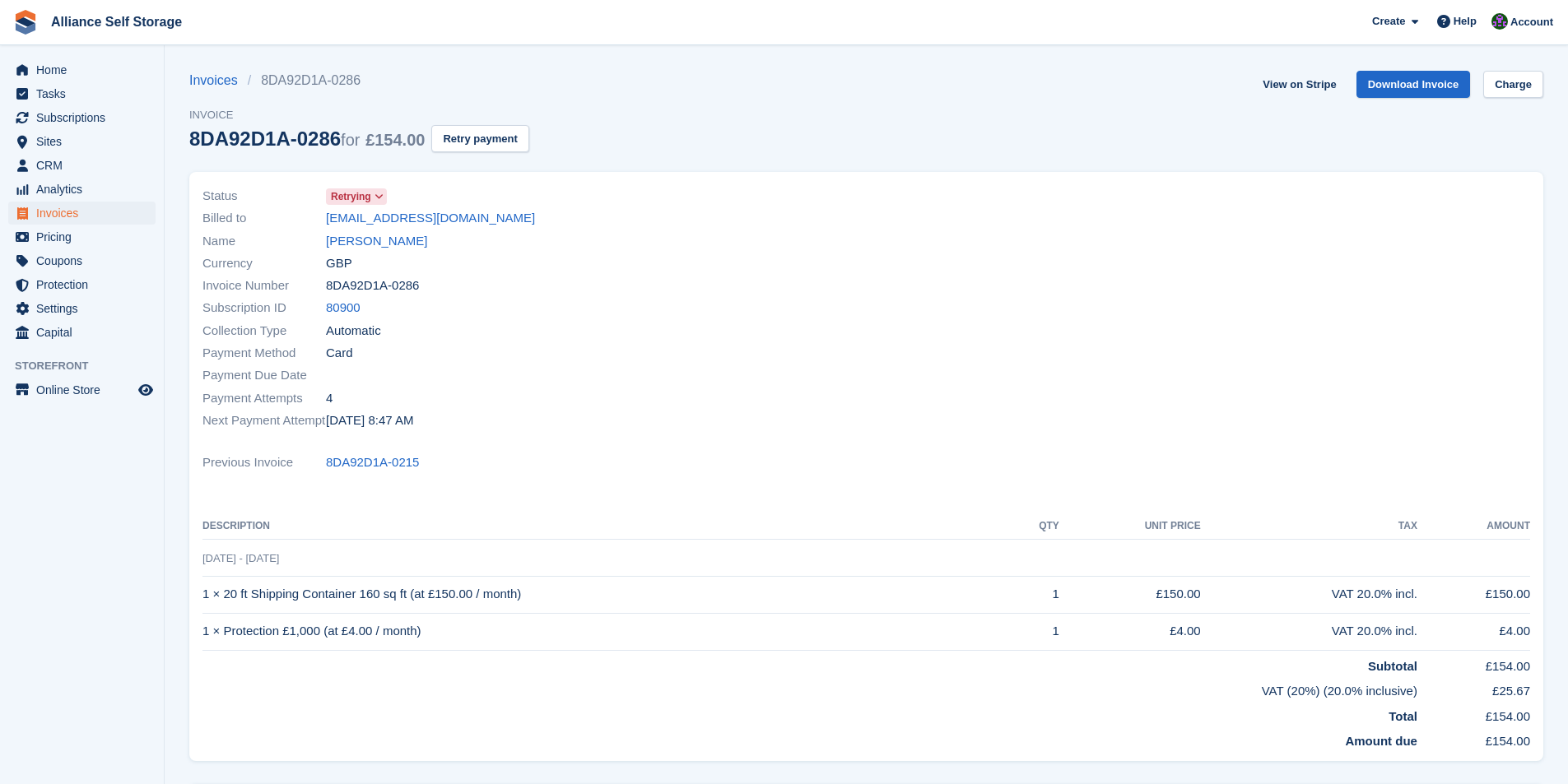
click at [368, 196] on span "Retrying" at bounding box center [350, 196] width 40 height 15
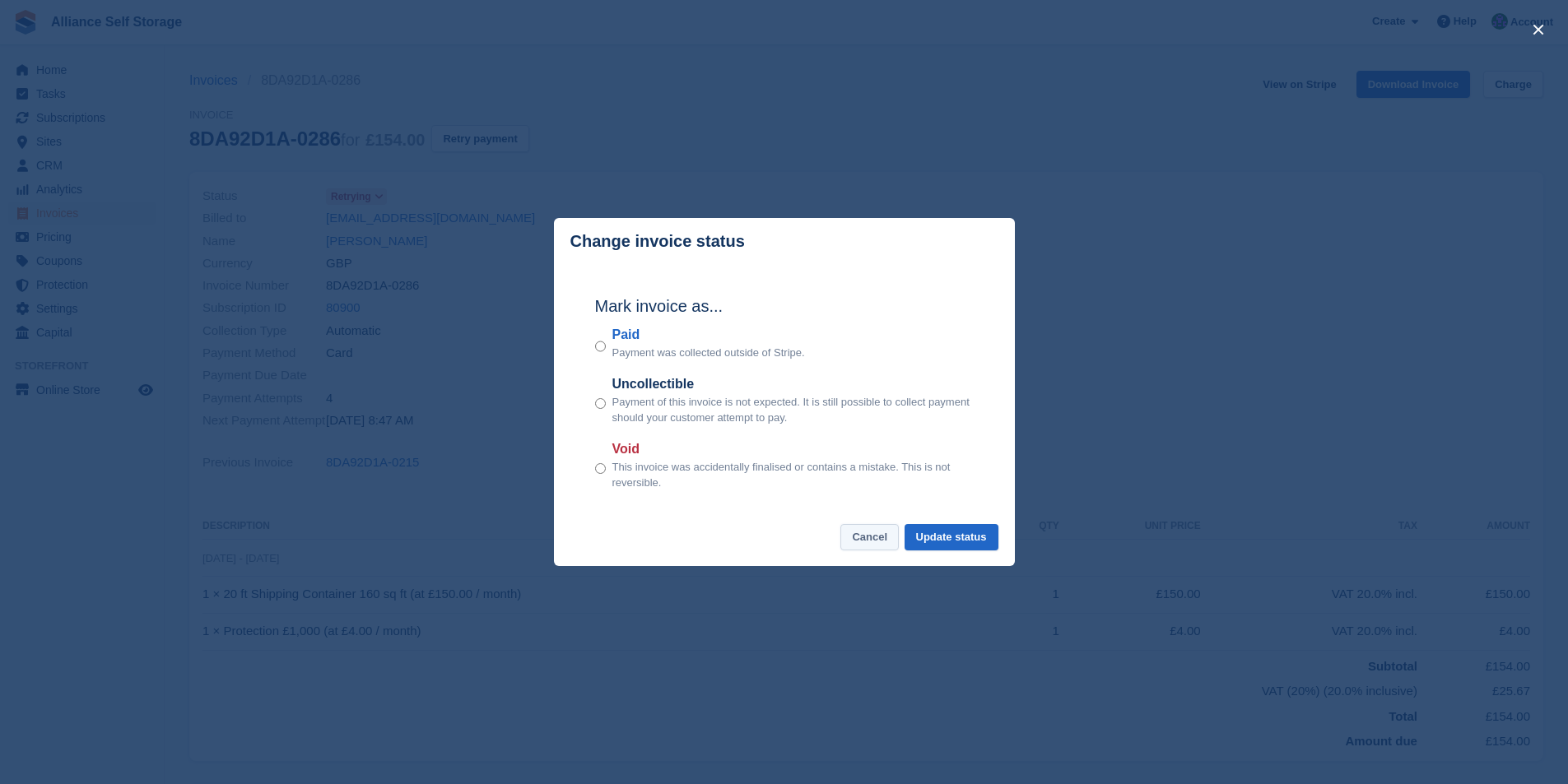
click at [868, 539] on button "Cancel" at bounding box center [870, 537] width 59 height 27
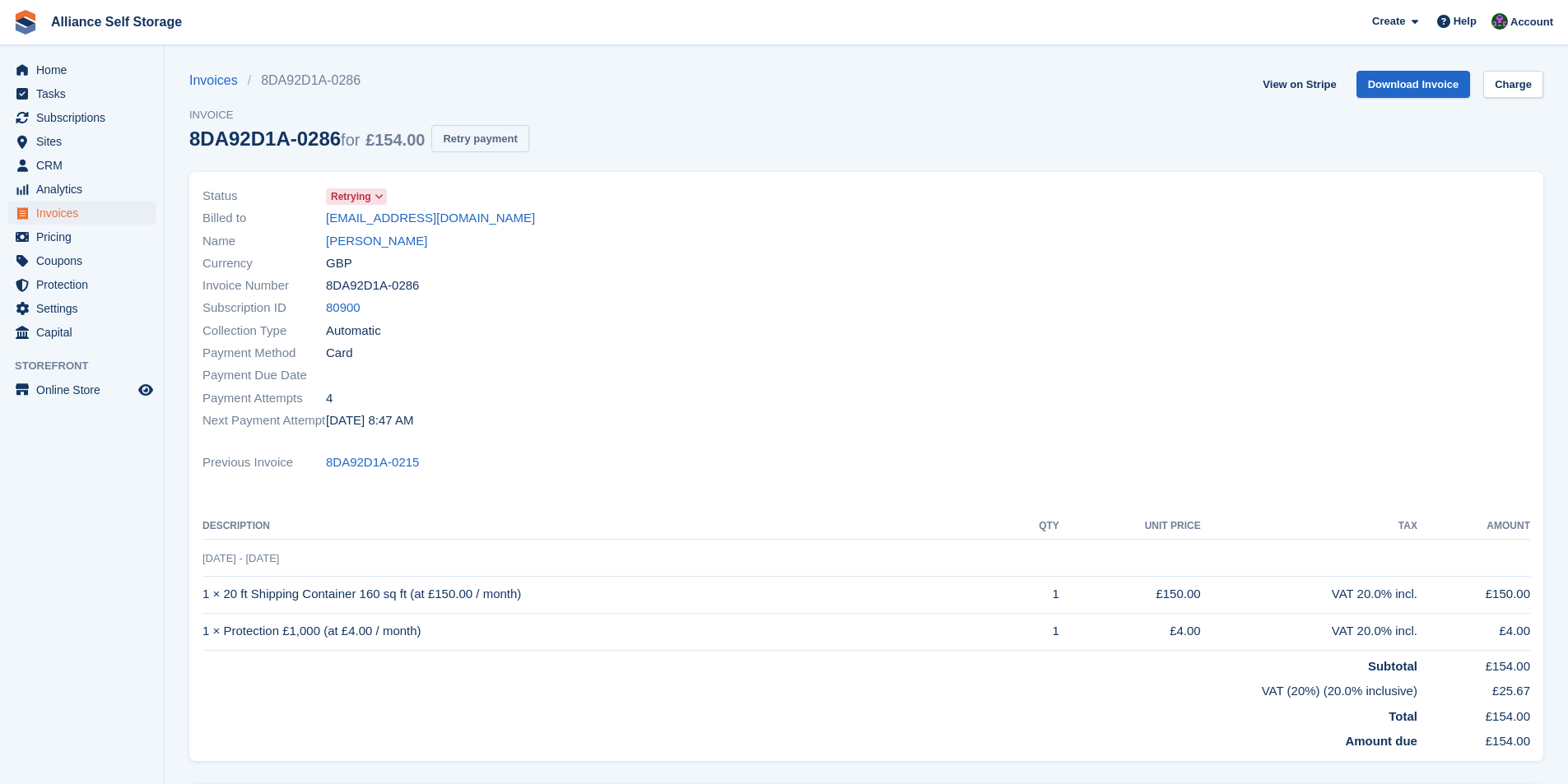
click at [508, 143] on button "Retry payment" at bounding box center [480, 138] width 97 height 27
click at [212, 73] on link "Invoices" at bounding box center [218, 80] width 59 height 20
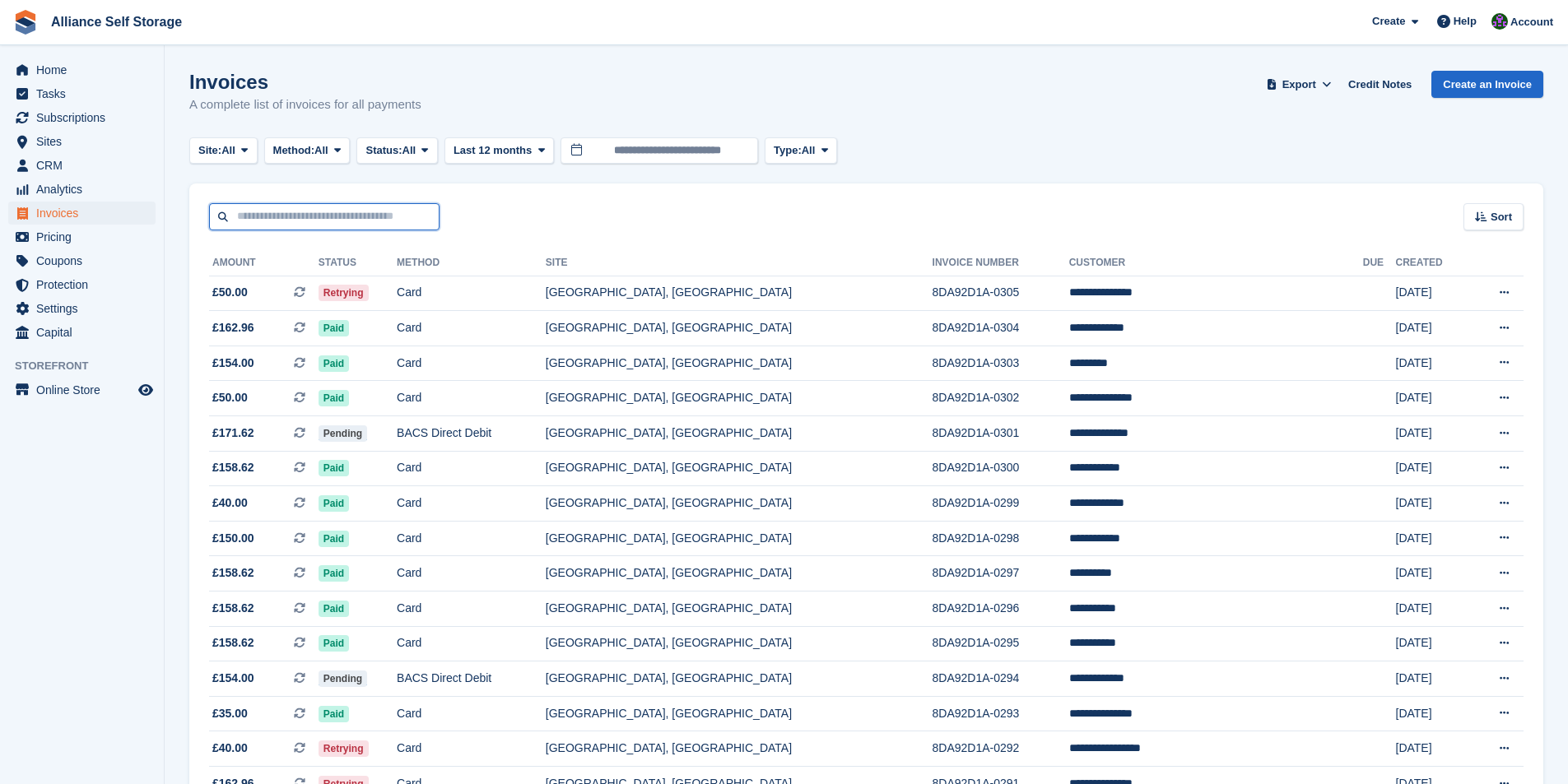
click at [259, 230] on input "text" at bounding box center [324, 216] width 231 height 27
type input "****"
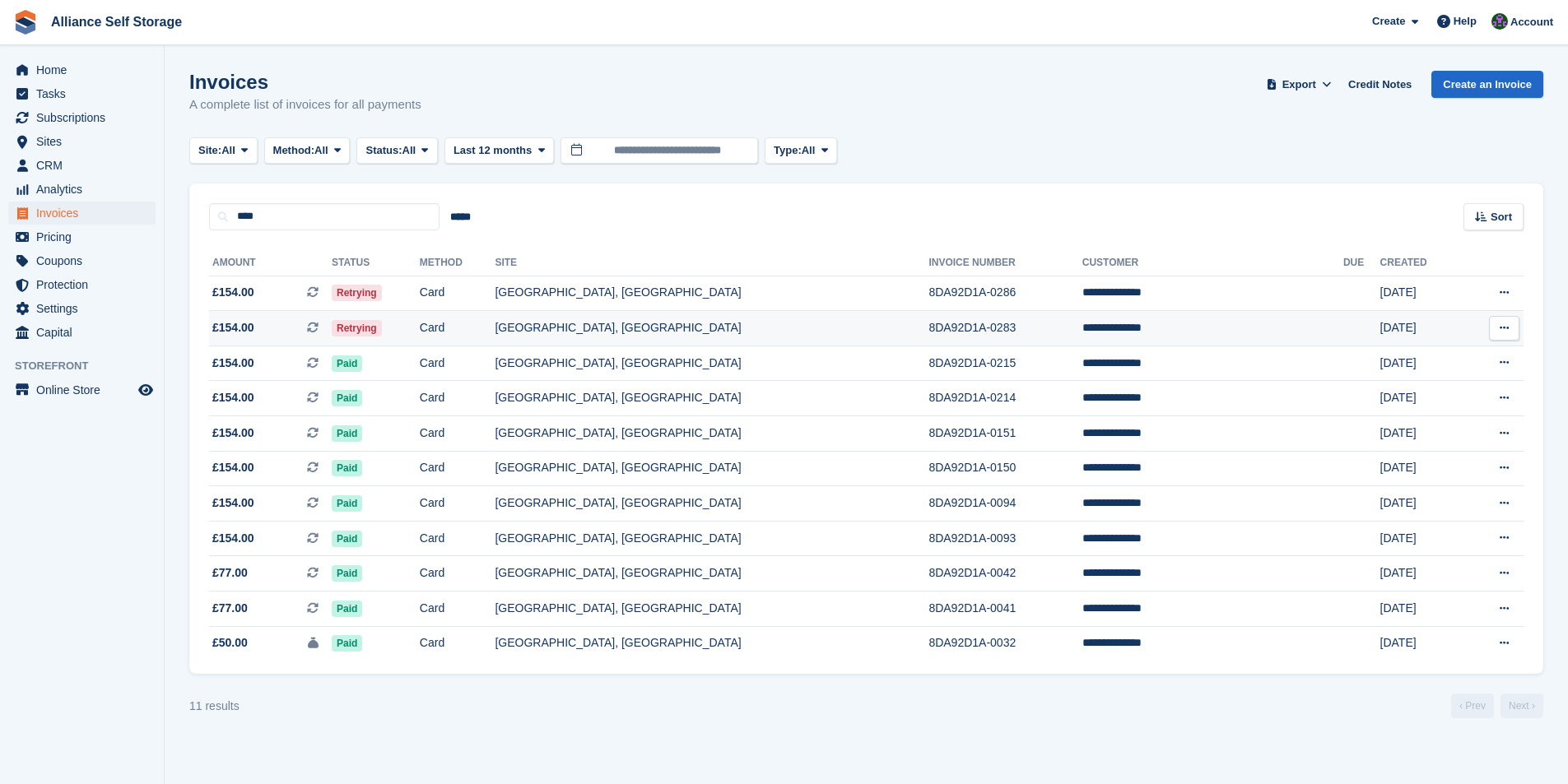
click at [382, 320] on span "Retrying" at bounding box center [357, 328] width 50 height 16
